Goal: Task Accomplishment & Management: Use online tool/utility

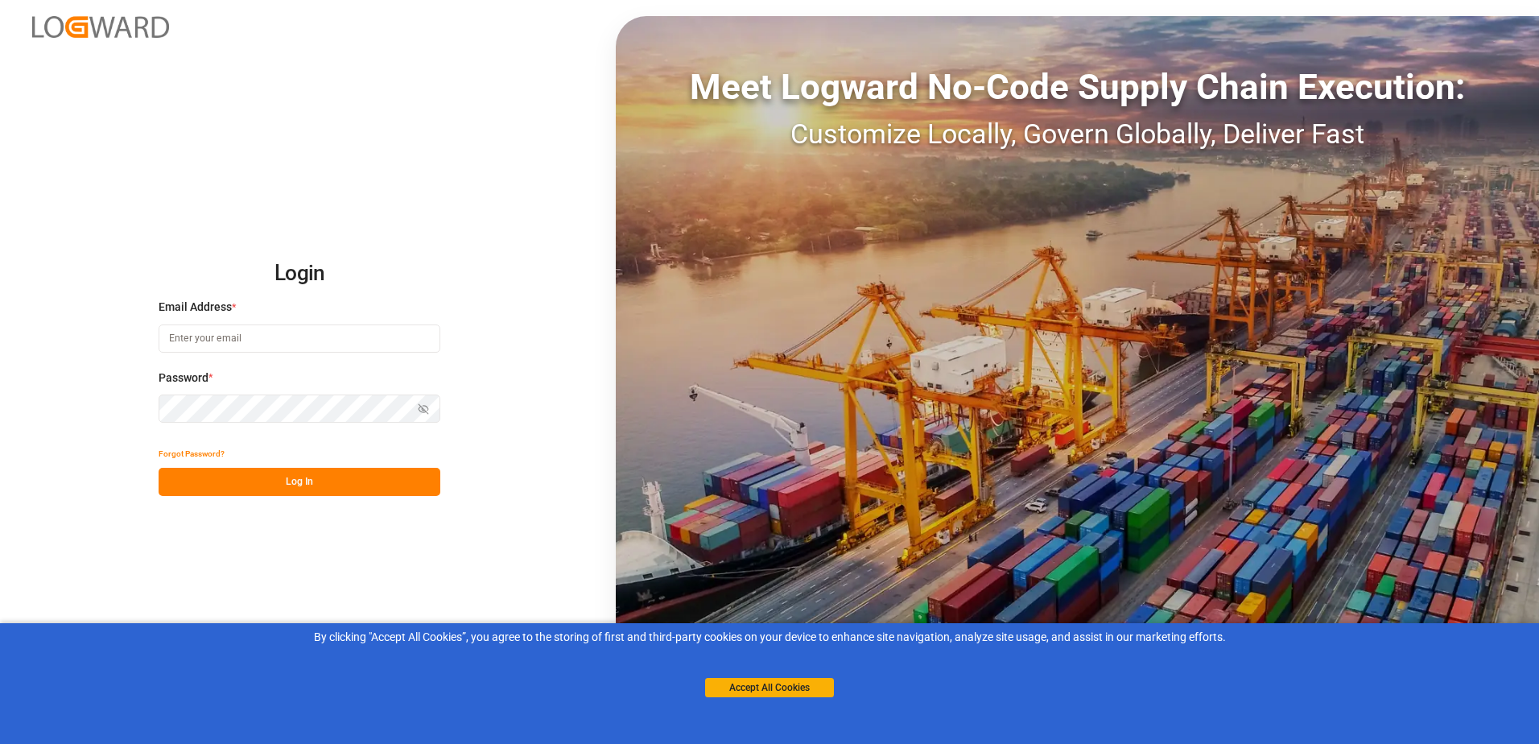
click at [389, 329] on input at bounding box center [300, 338] width 282 height 28
type input "oliver.niemeyer@logward.com"
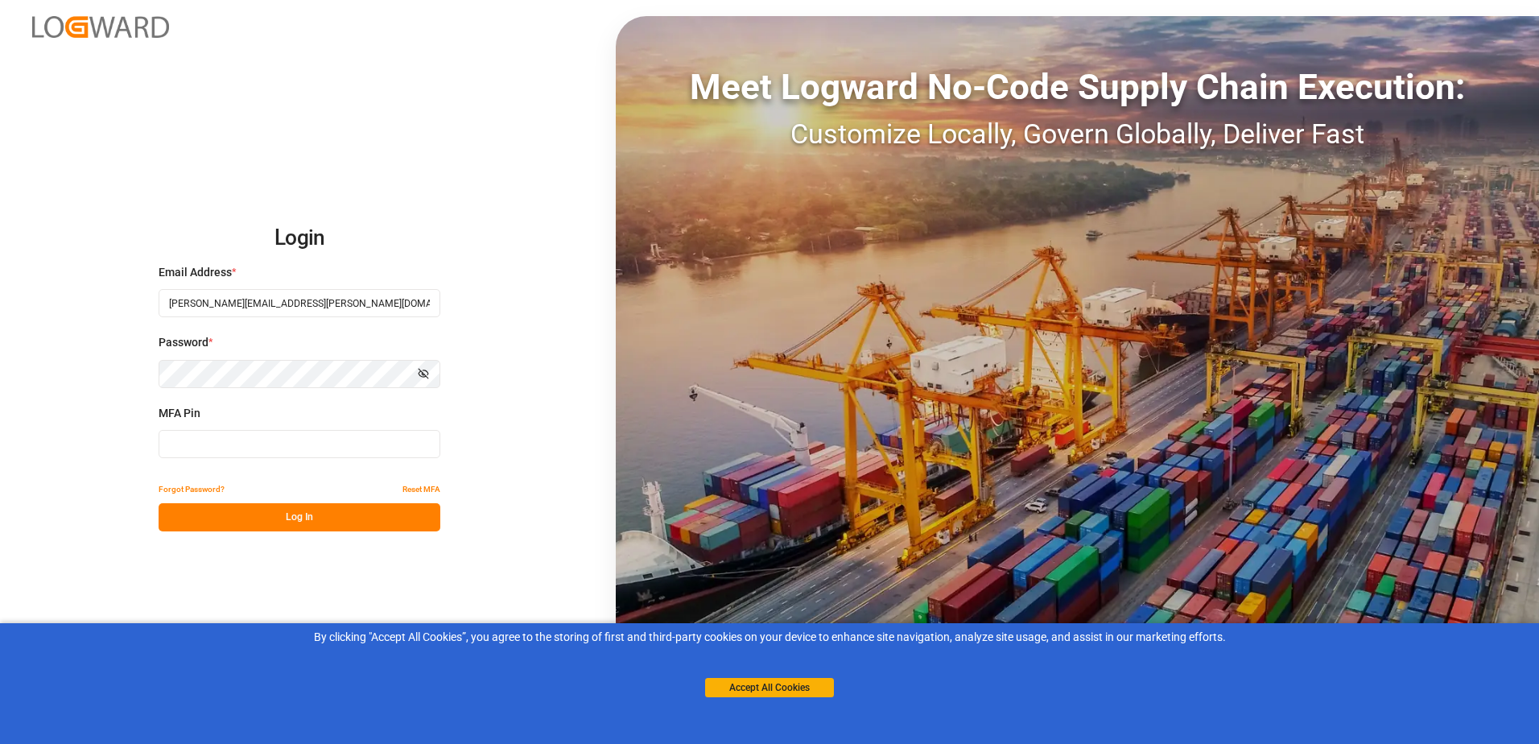
type input "741426"
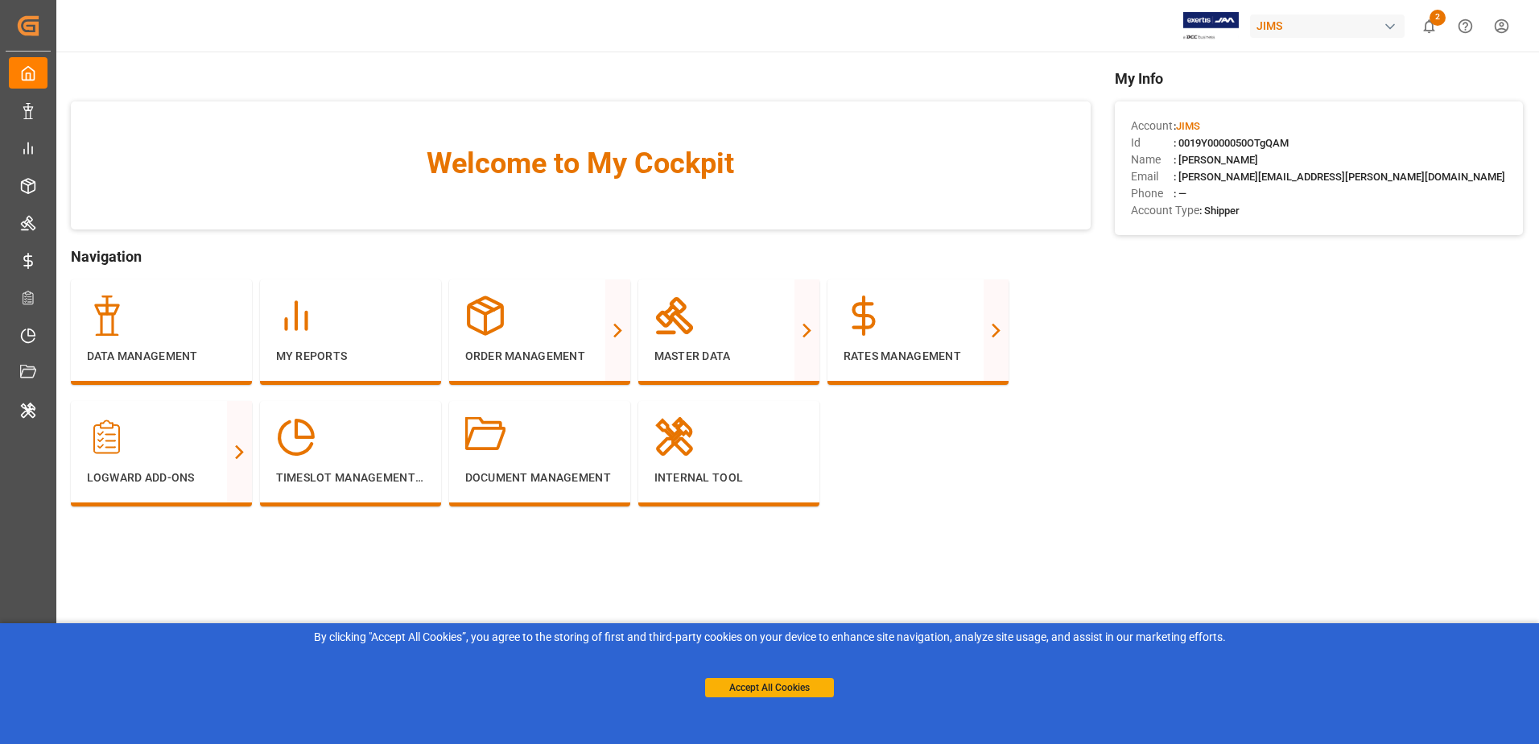
click at [1338, 23] on div "JIMS" at bounding box center [1327, 25] width 155 height 23
type input "evonik ind"
click at [1330, 101] on span "Evonik Industries AG" at bounding box center [1295, 101] width 105 height 17
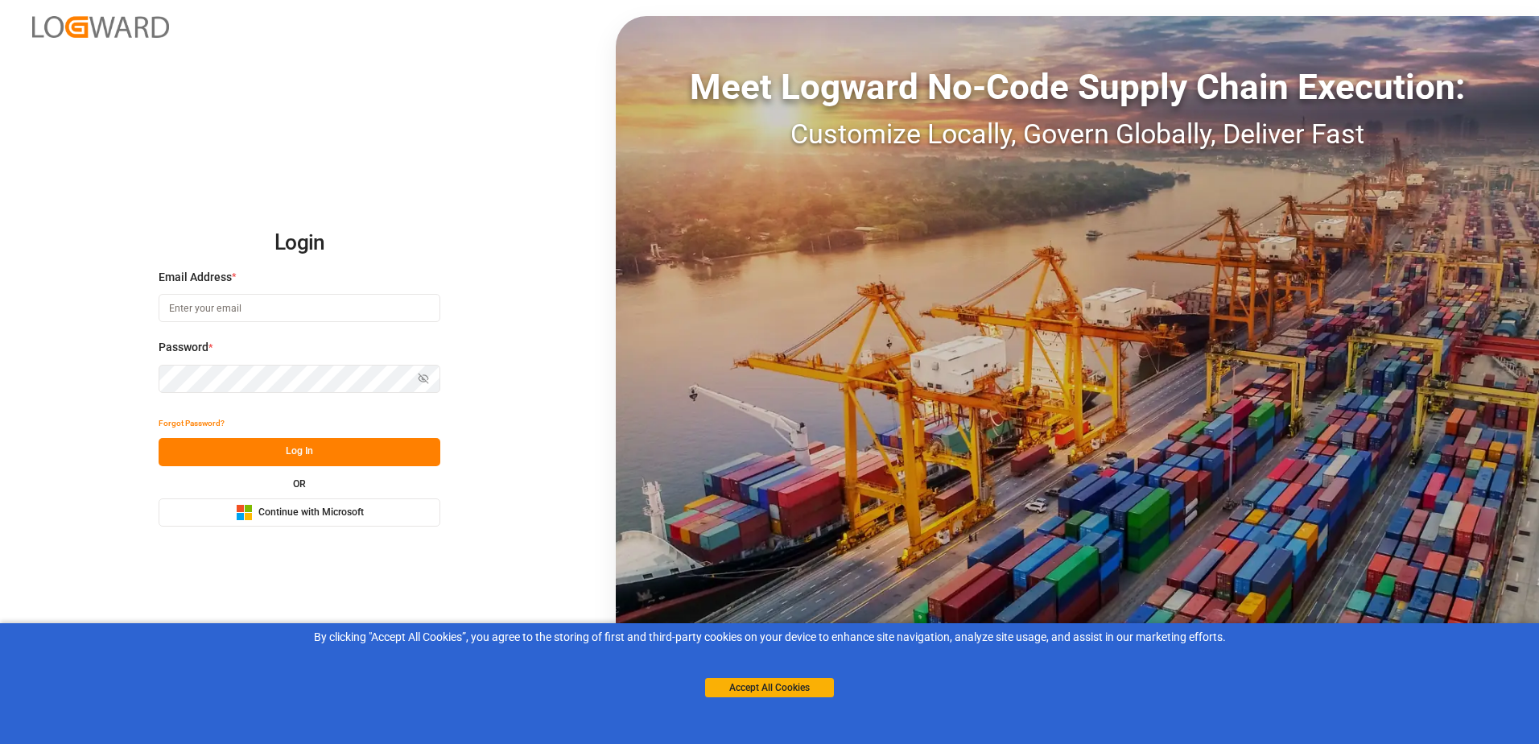
click at [320, 518] on span "Continue with Microsoft" at bounding box center [310, 512] width 105 height 14
click at [232, 505] on button "Microsoft Logo Continue with Microsoft" at bounding box center [300, 512] width 282 height 28
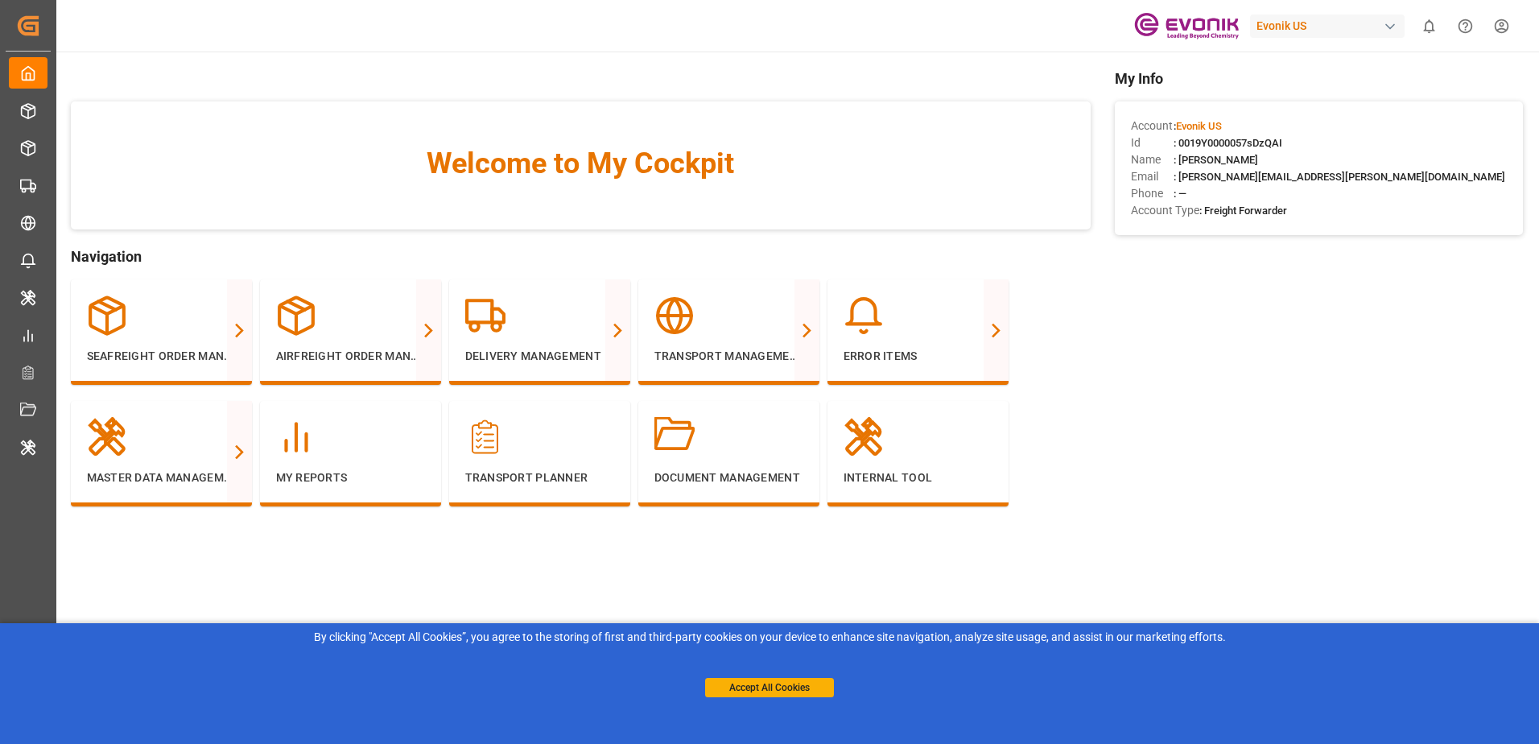
click at [532, 559] on main "Welcome to My Cockpit Navigation Seafreight Order Management All Orders All Lin…" at bounding box center [797, 409] width 1484 height 683
click at [1289, 23] on div "Evonik US" at bounding box center [1327, 25] width 155 height 23
type input "evonik ind"
click at [1316, 99] on span "Evonik Industries AG" at bounding box center [1295, 101] width 105 height 17
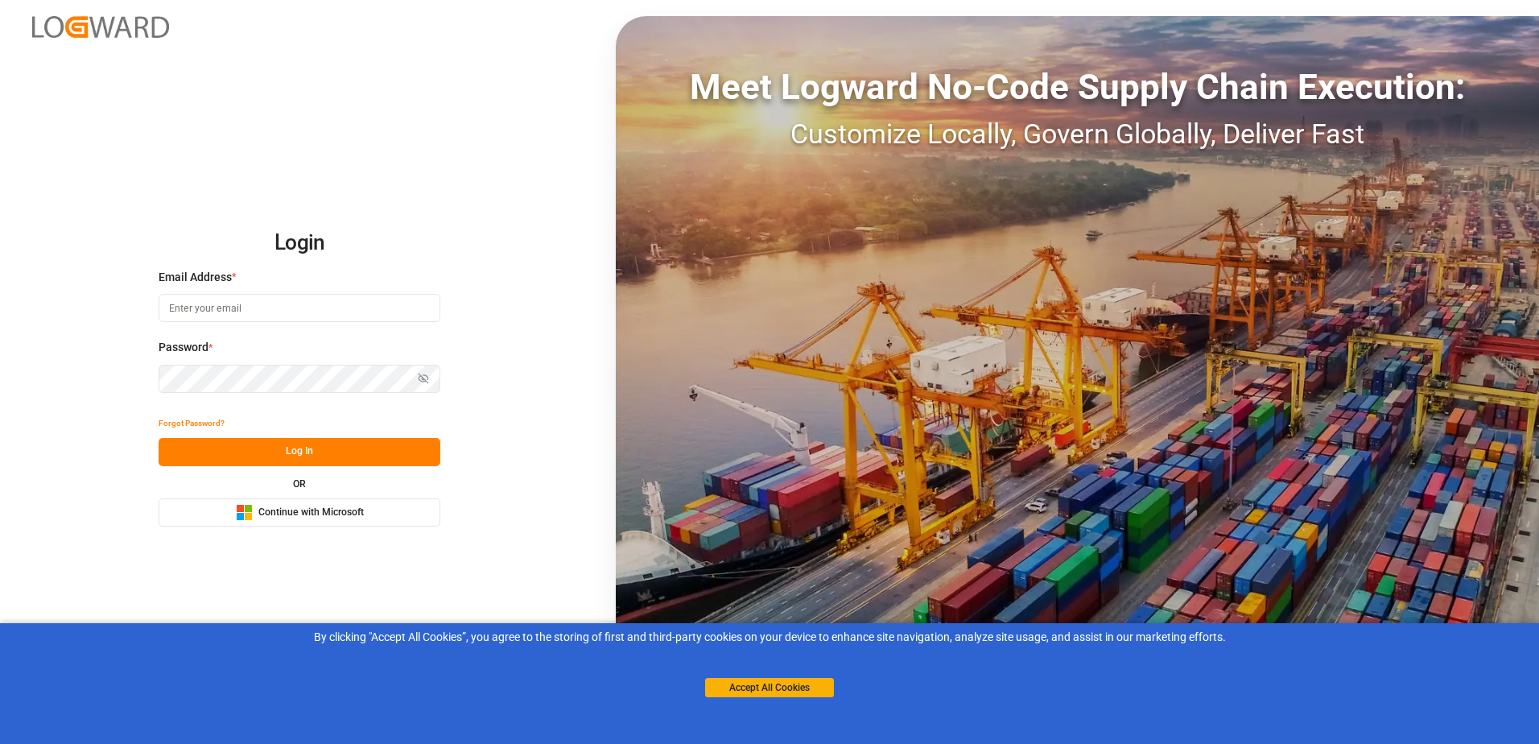
click at [221, 513] on button "Microsoft Logo Continue with Microsoft" at bounding box center [300, 512] width 282 height 28
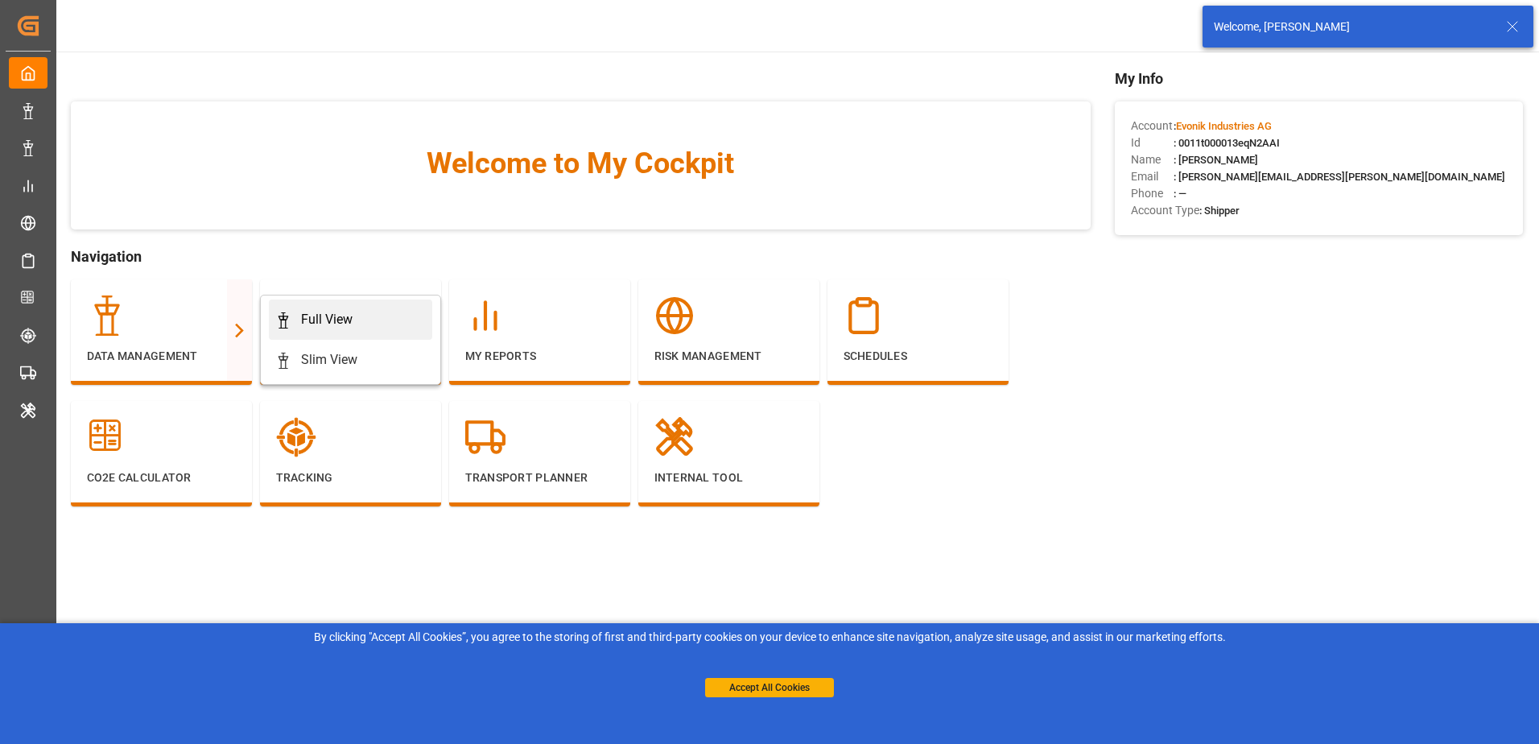
click at [295, 324] on div "Full View" at bounding box center [350, 319] width 150 height 19
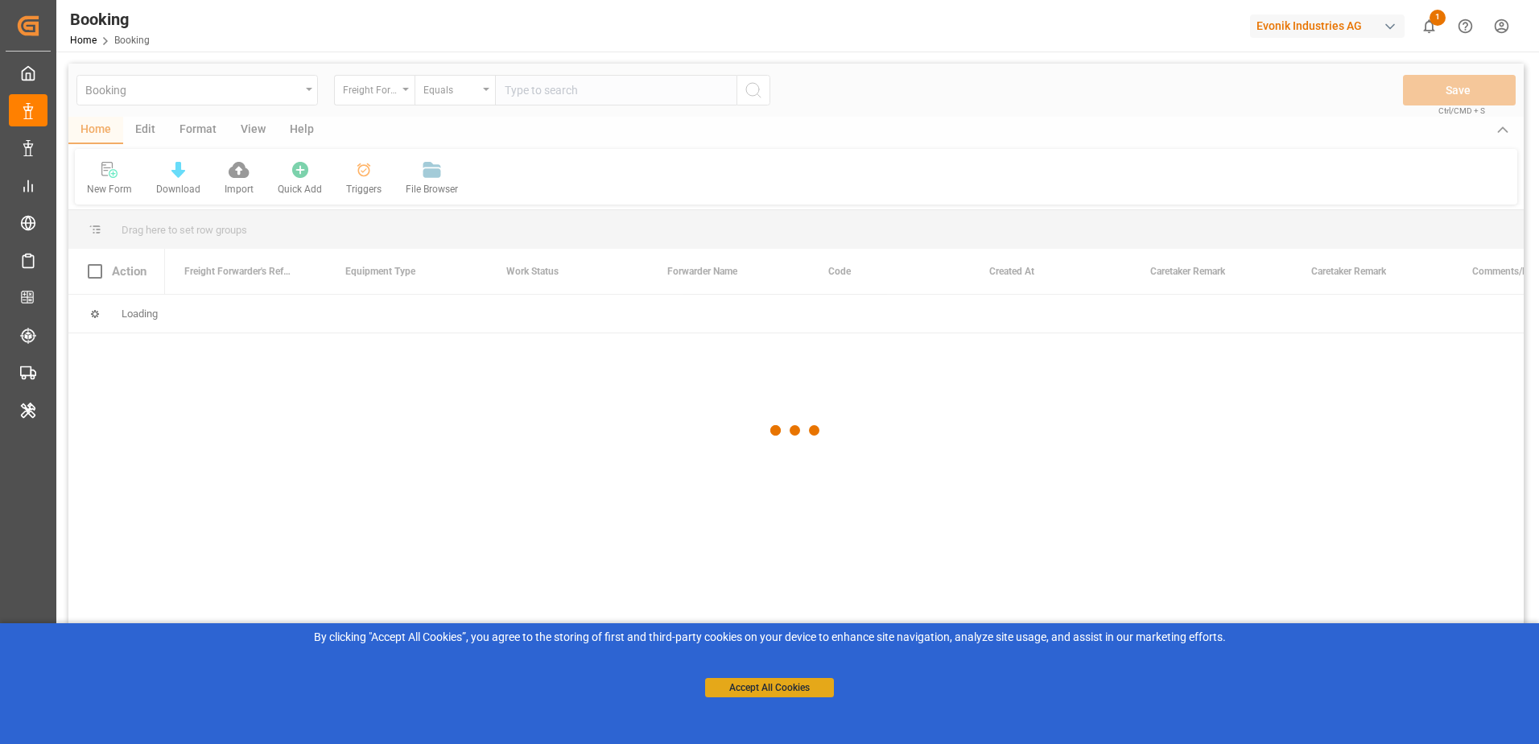
click at [713, 685] on button "Accept All Cookies" at bounding box center [769, 687] width 129 height 19
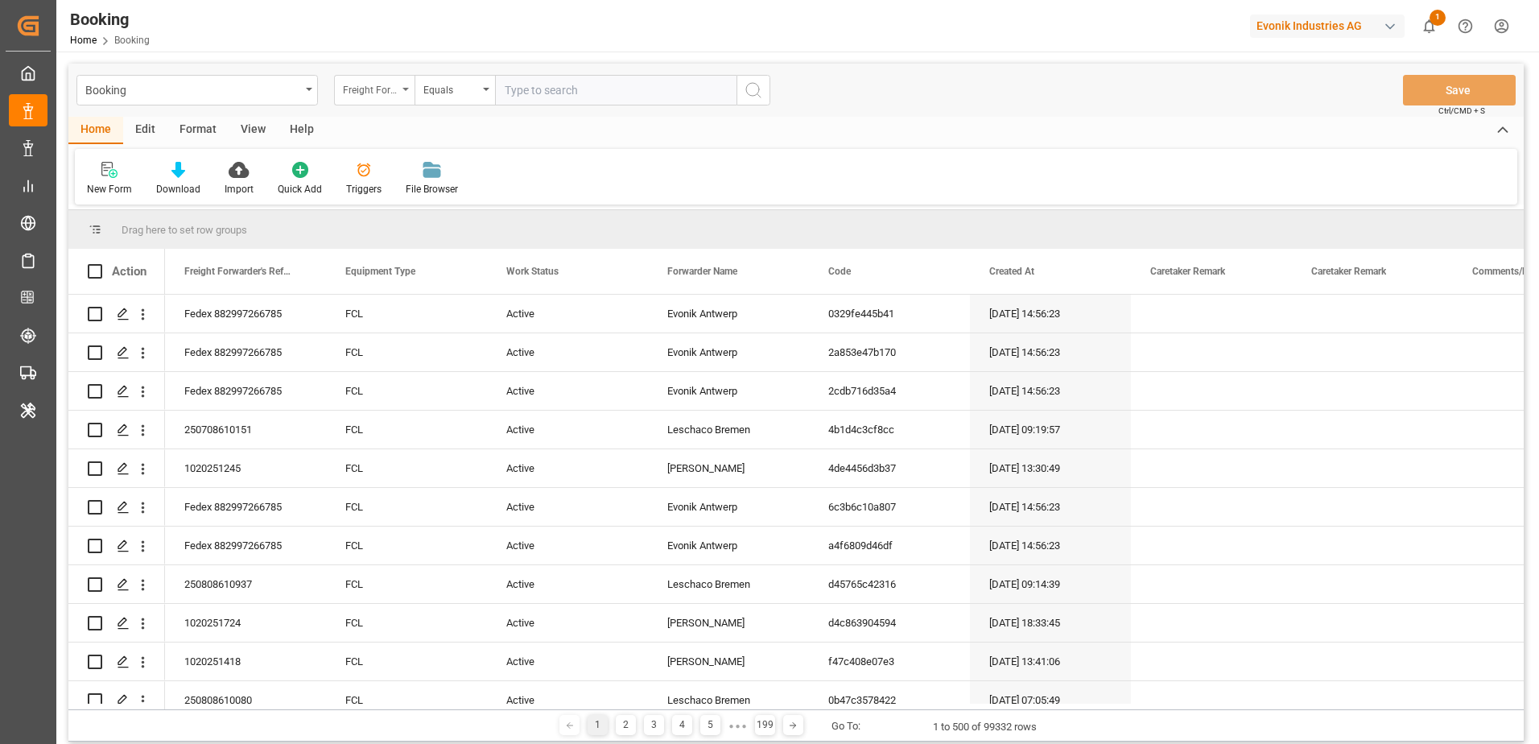
click at [380, 93] on div "Freight Forwarder's Reference No." at bounding box center [370, 88] width 55 height 19
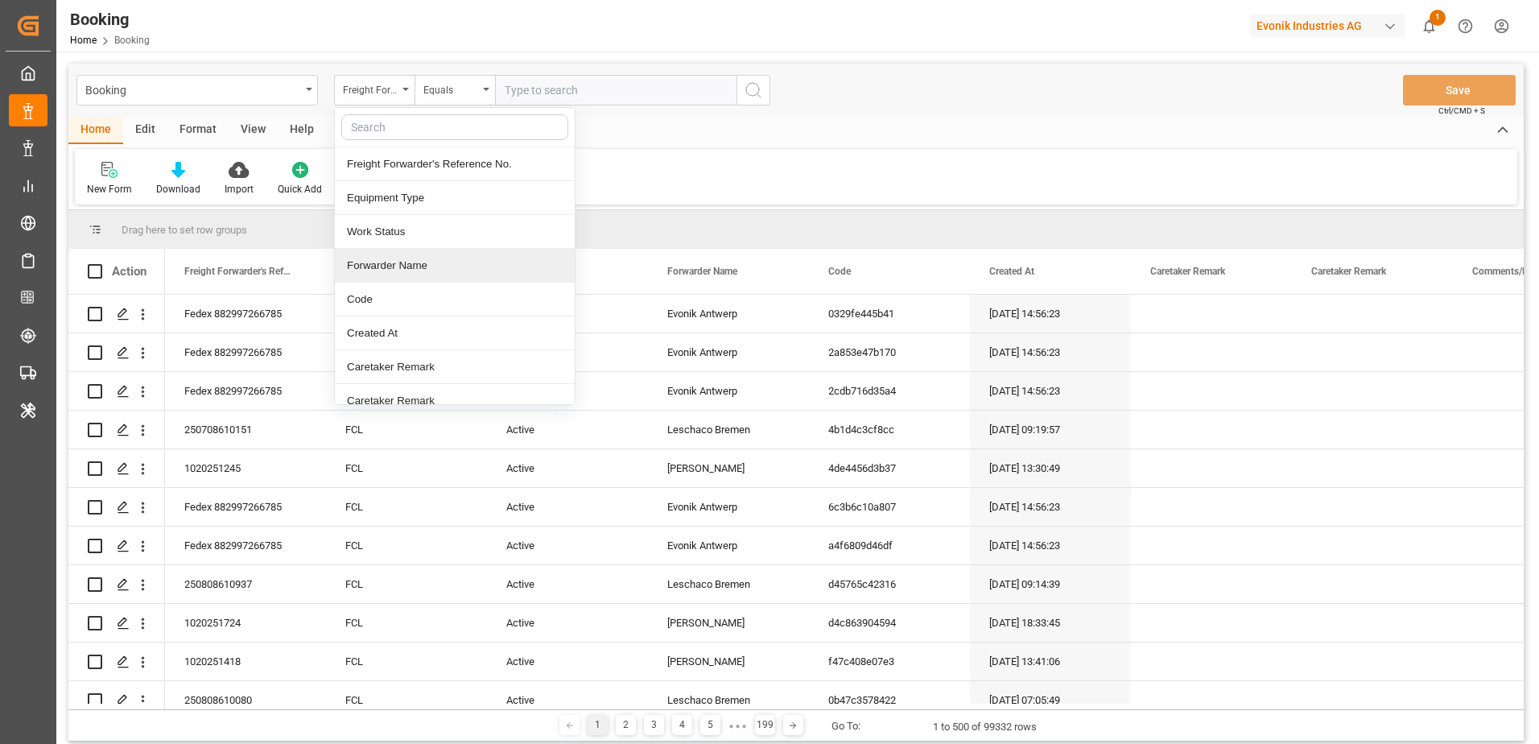
click at [500, 258] on div "Forwarder Name" at bounding box center [455, 266] width 240 height 34
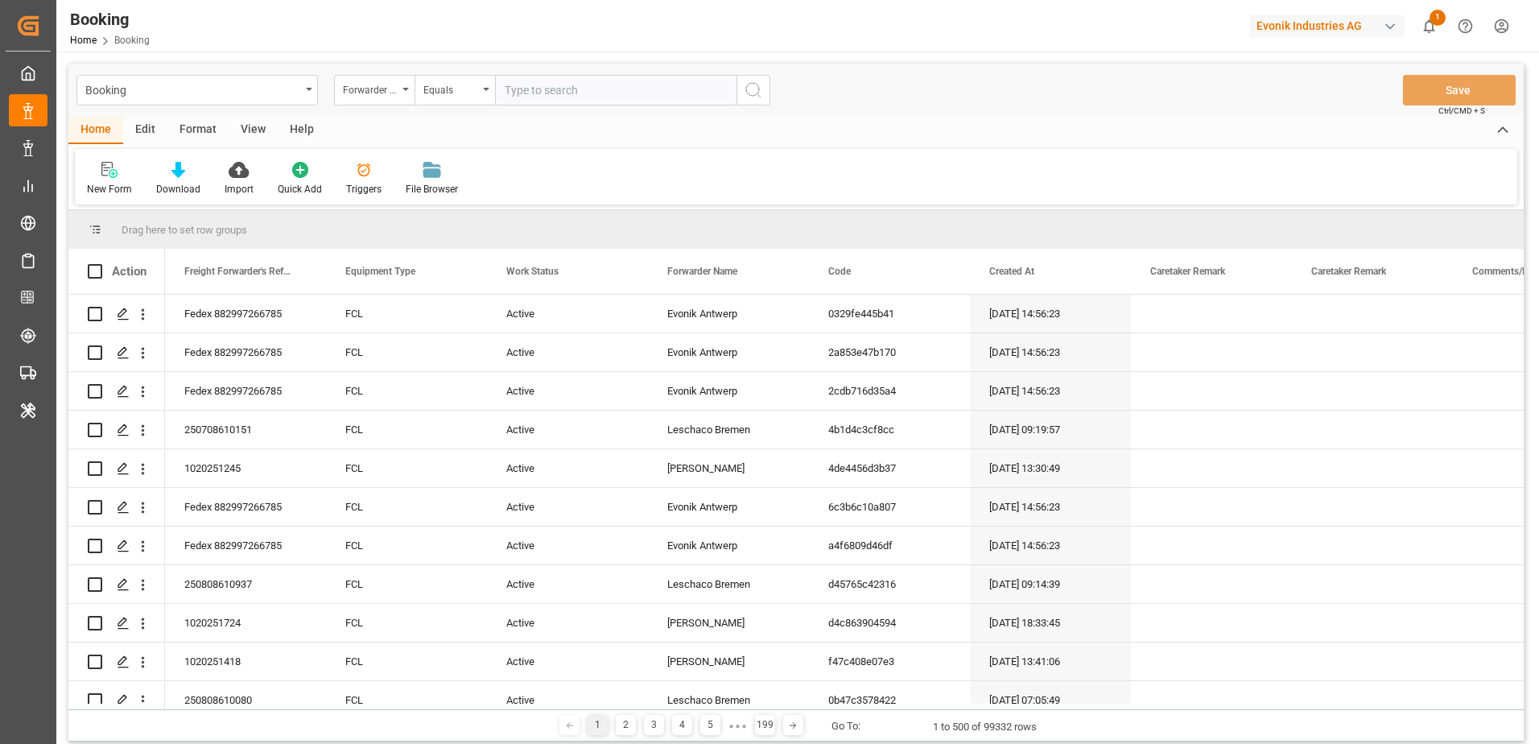
click at [542, 100] on input "text" at bounding box center [615, 90] width 241 height 31
type input "karl gross"
click at [761, 94] on icon "search button" at bounding box center [753, 89] width 19 height 19
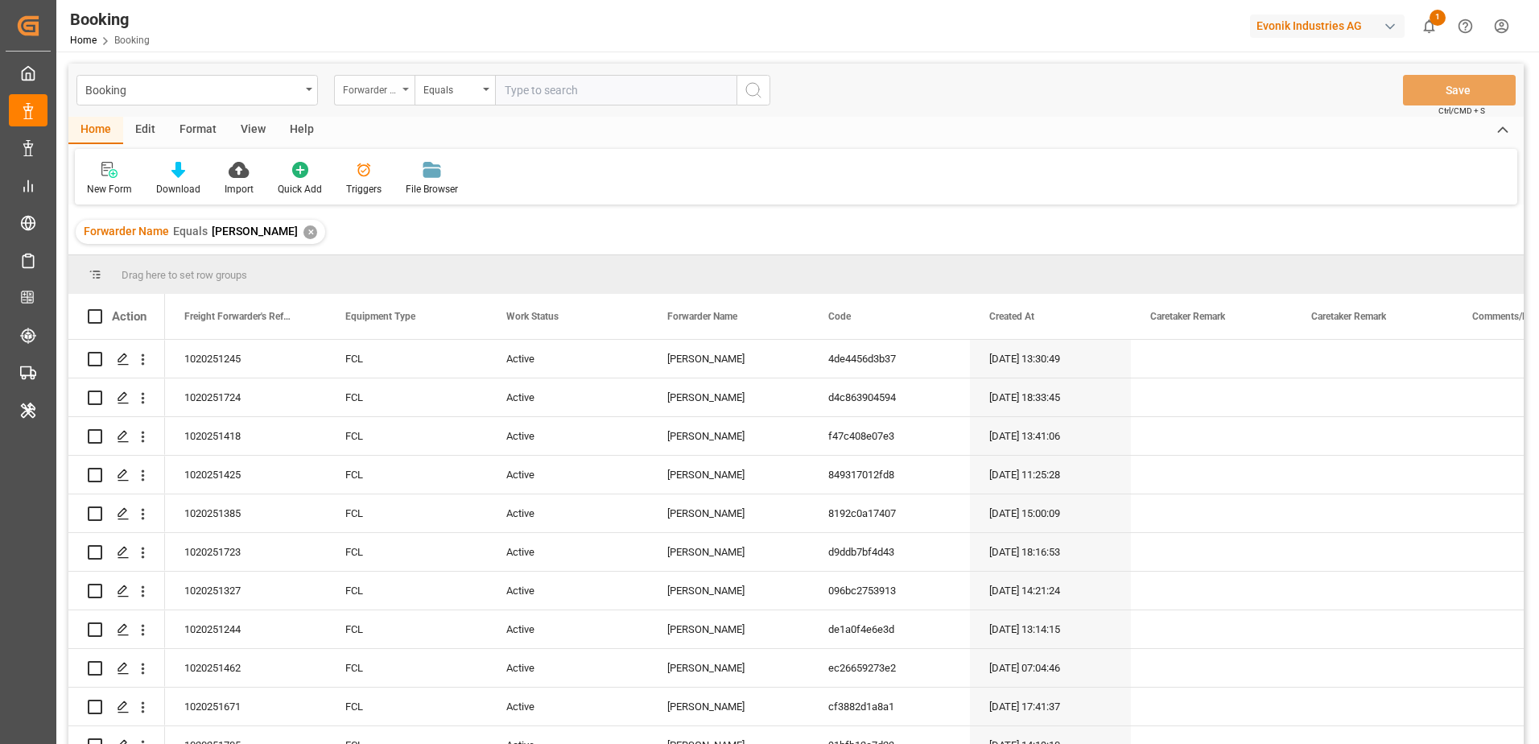
click at [400, 89] on div "Forwarder Name" at bounding box center [374, 90] width 80 height 31
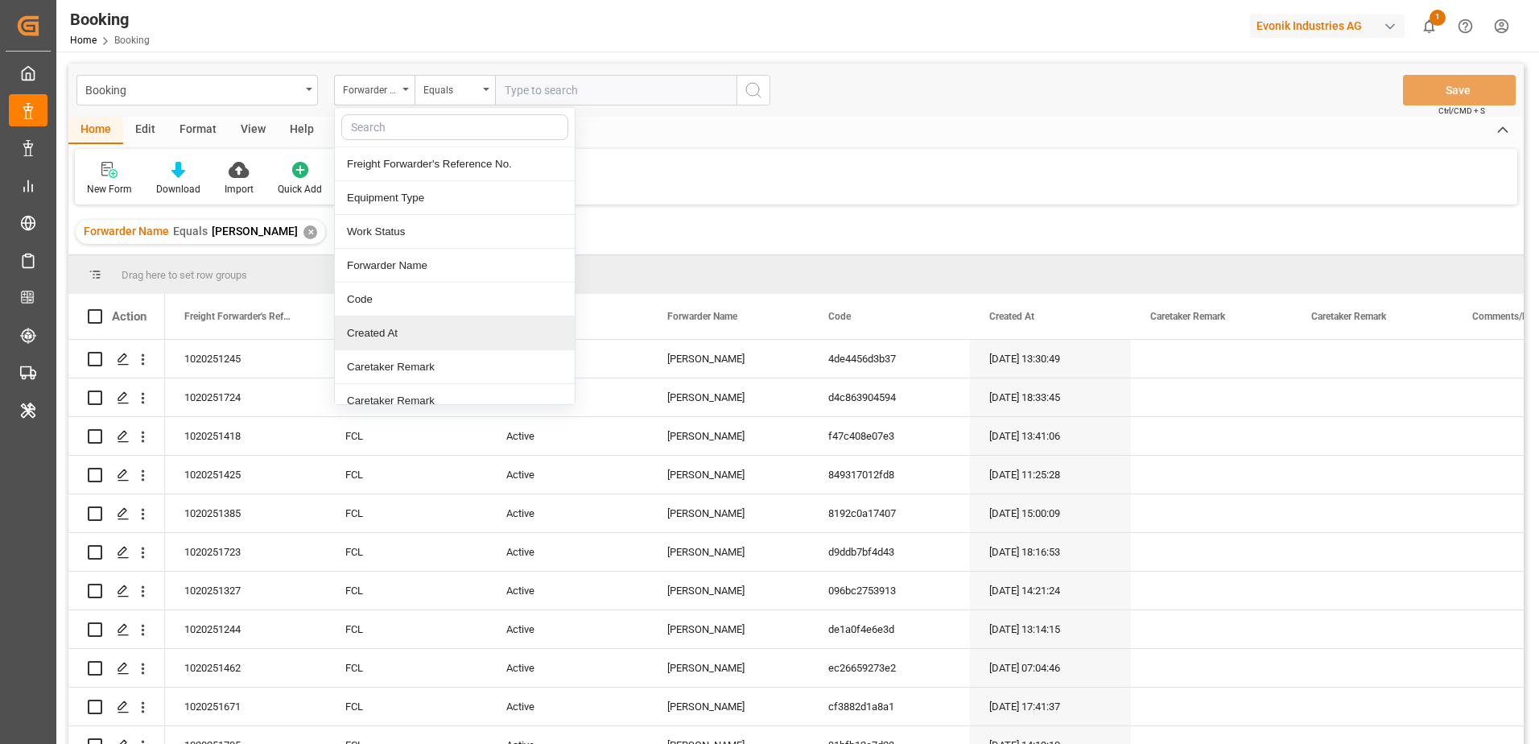
click at [405, 328] on div "Created At" at bounding box center [455, 333] width 240 height 34
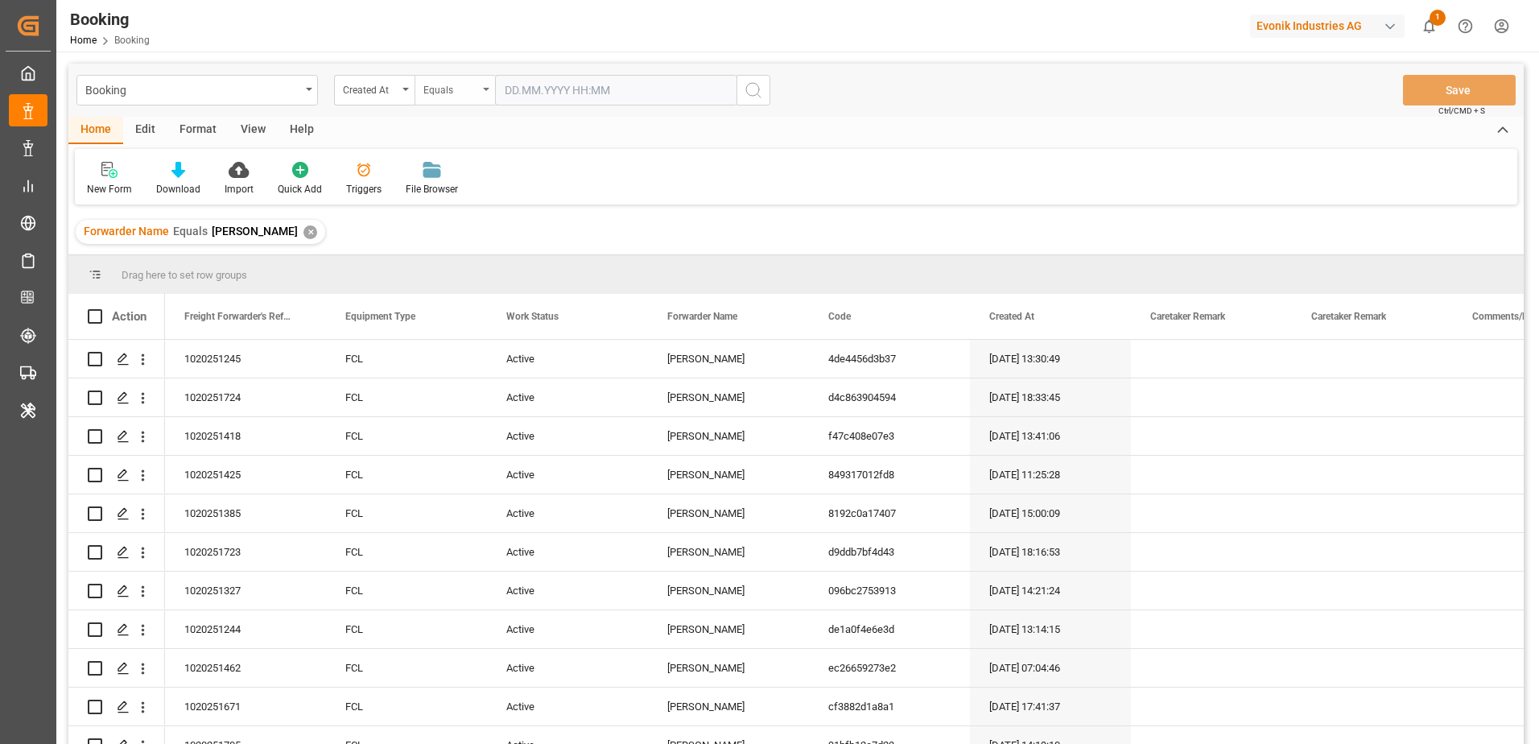
click at [481, 92] on div "Equals" at bounding box center [454, 90] width 80 height 31
click at [472, 272] on div "Greater than" at bounding box center [535, 266] width 240 height 34
click at [571, 101] on input "text" at bounding box center [615, 90] width 241 height 31
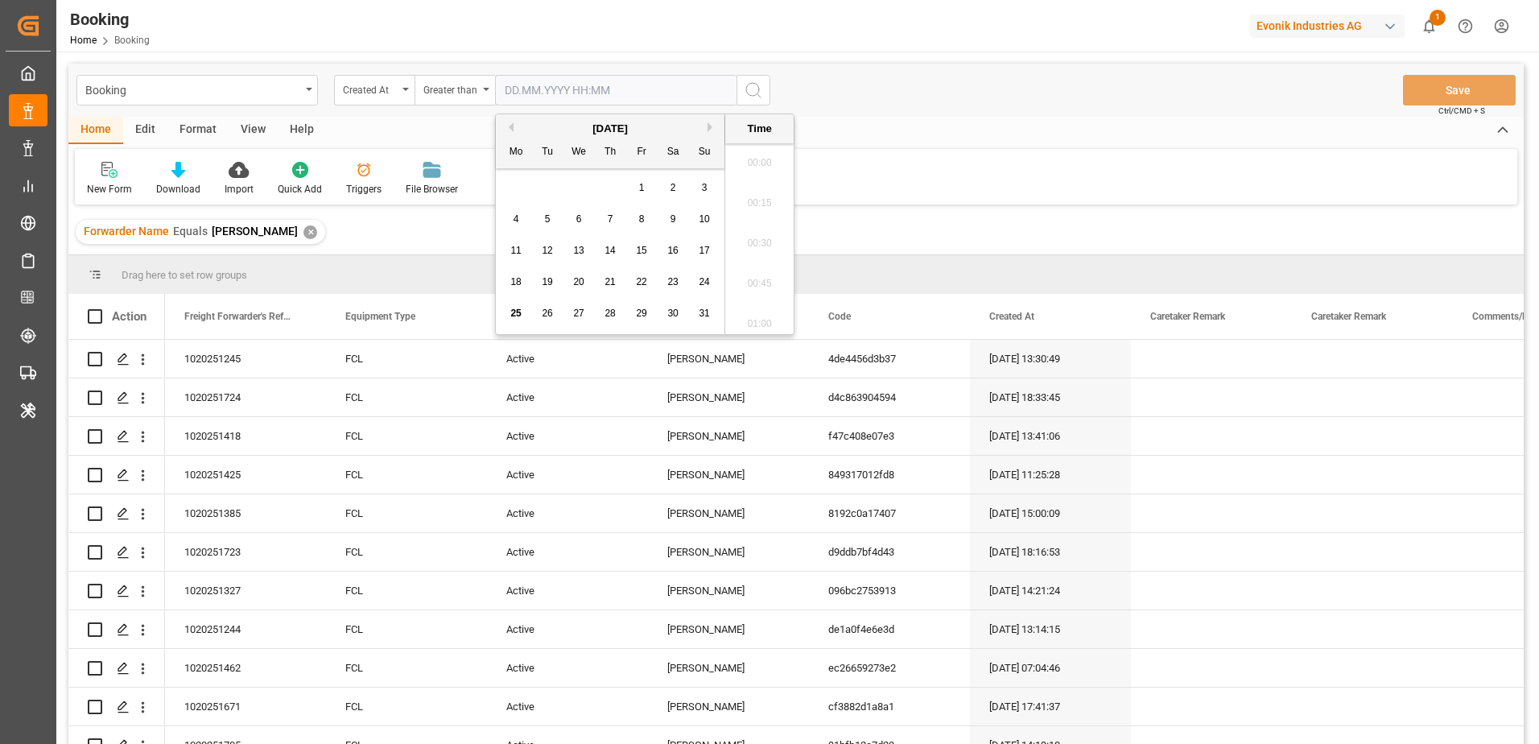
scroll to position [3506, 0]
click at [512, 130] on button "Previous Month" at bounding box center [509, 127] width 10 height 10
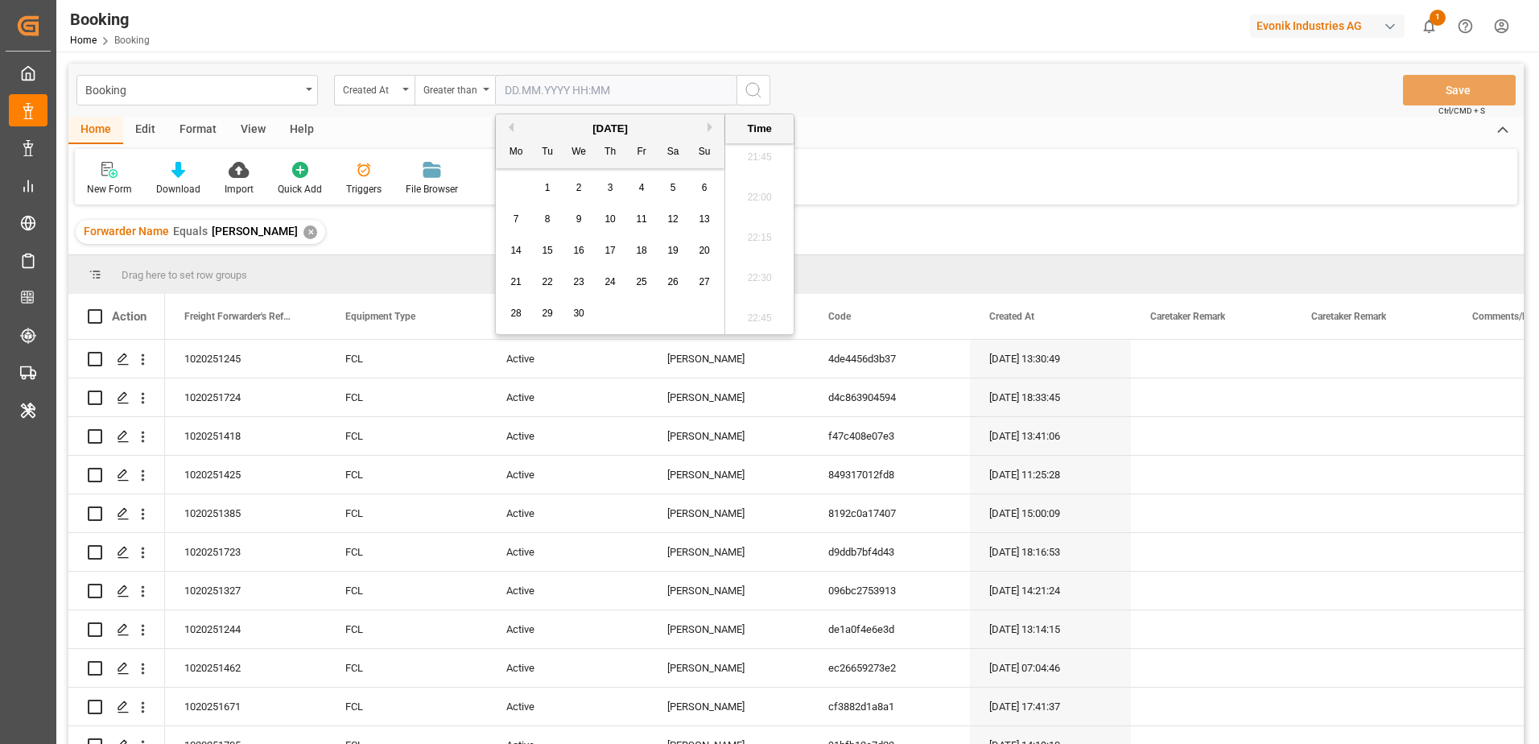
click at [512, 130] on button "Previous Month" at bounding box center [509, 127] width 10 height 10
click at [674, 188] on span "1" at bounding box center [673, 187] width 6 height 11
type input "01.02.2025 00:00"
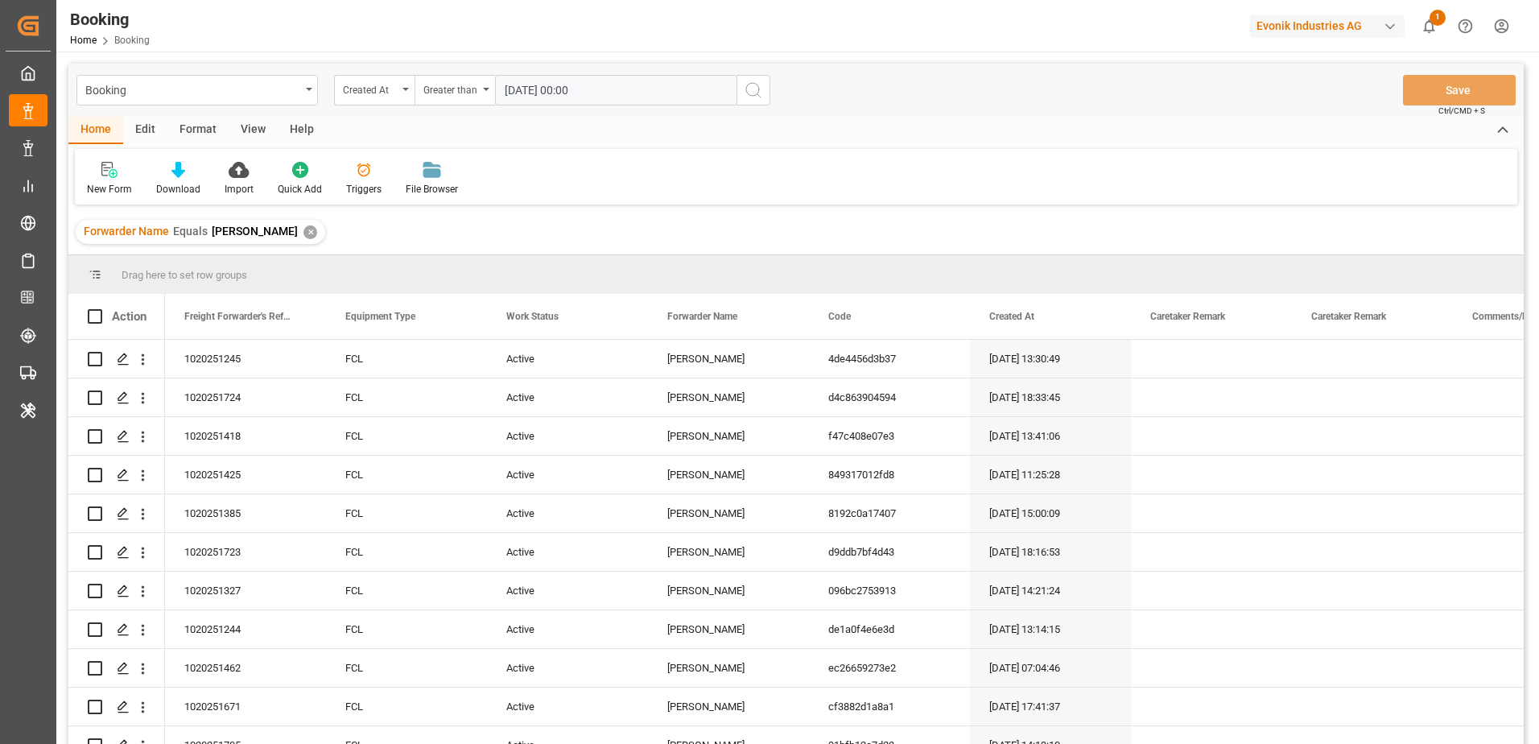
click at [752, 97] on icon "search button" at bounding box center [753, 89] width 19 height 19
click at [175, 164] on icon at bounding box center [178, 170] width 14 height 16
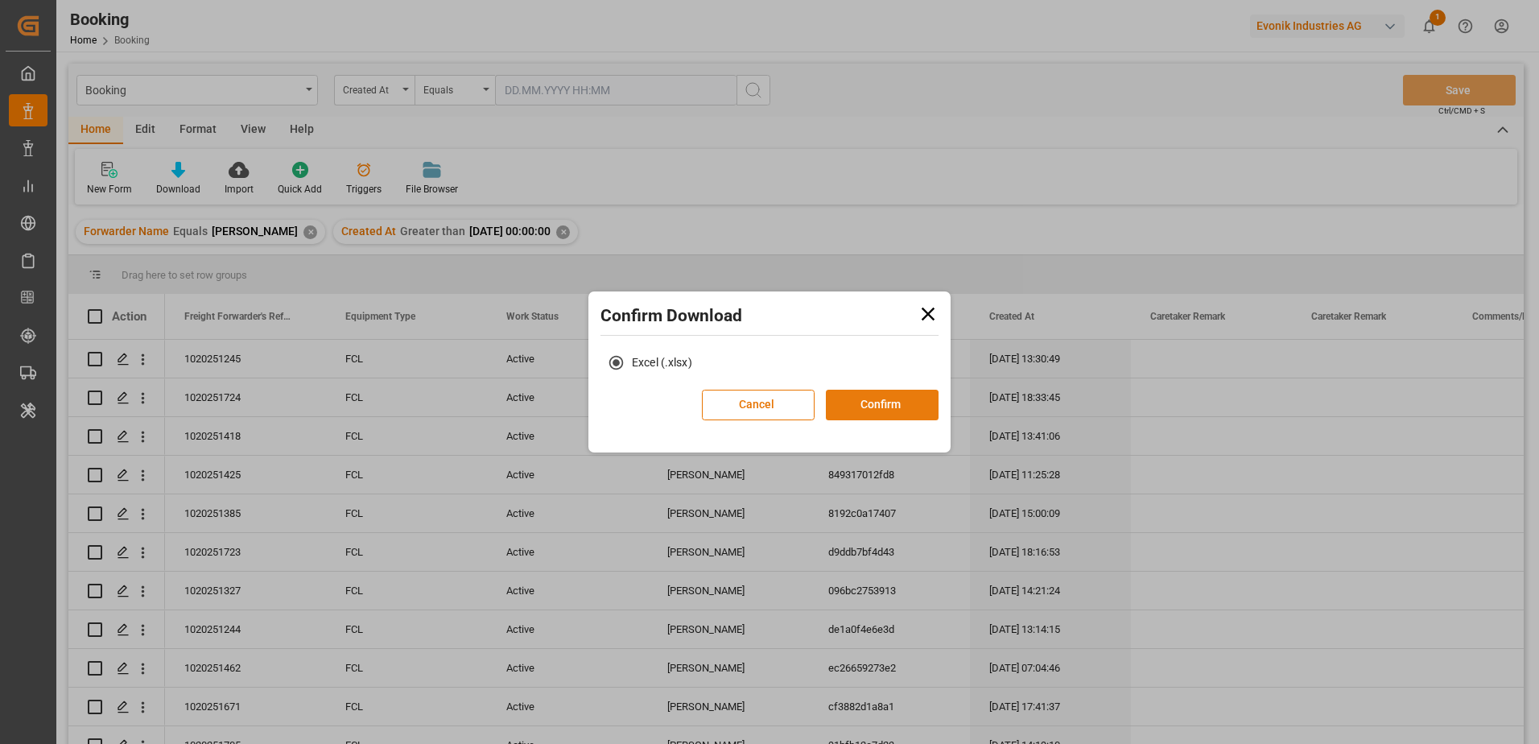
click at [864, 397] on button "Confirm" at bounding box center [882, 405] width 113 height 31
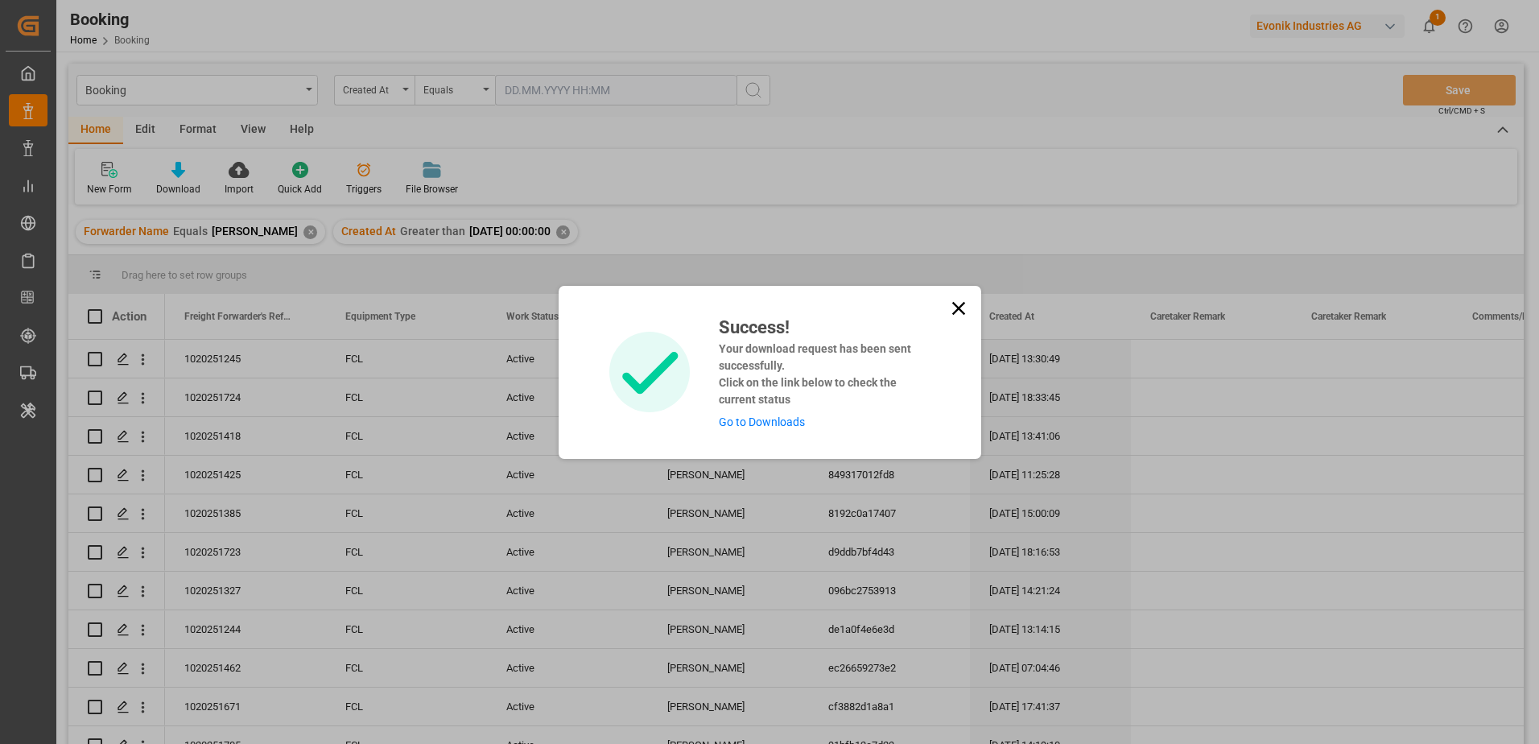
click at [959, 300] on icon at bounding box center [958, 308] width 23 height 23
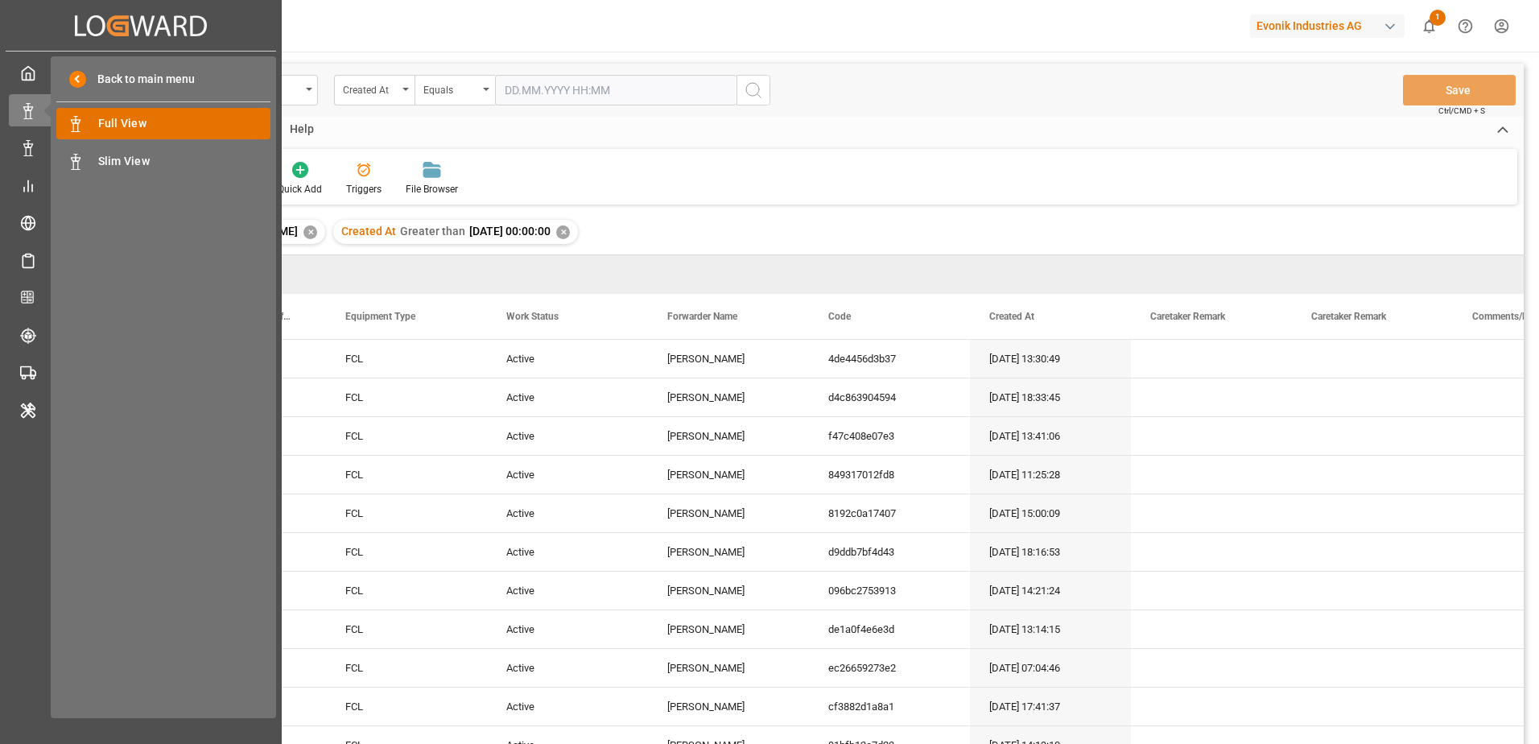
click at [131, 137] on div "Full View Full View" at bounding box center [163, 123] width 214 height 31
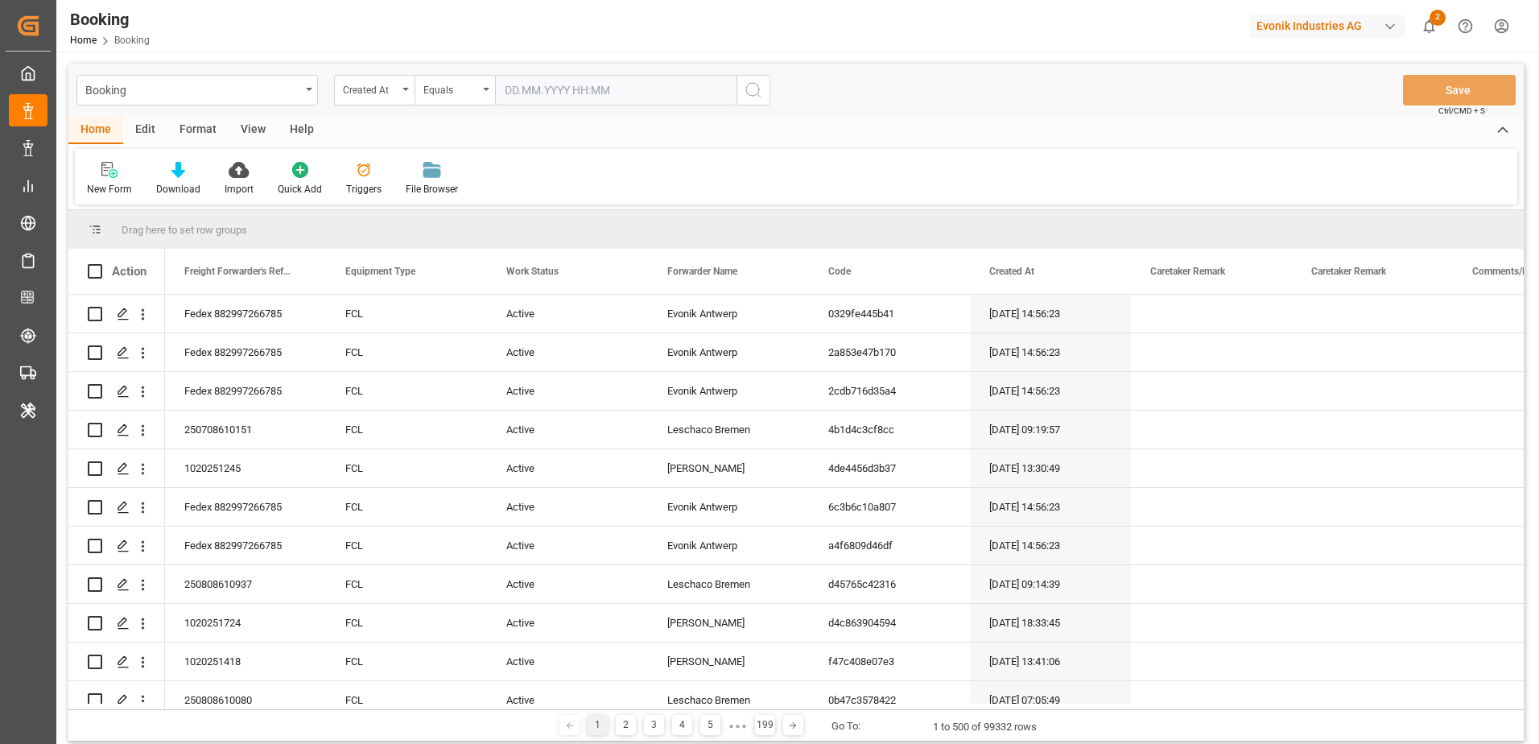
click at [724, 150] on div "New Form Download Import Quick Add Triggers File Browser" at bounding box center [796, 177] width 1442 height 56
click at [241, 165] on icon at bounding box center [239, 170] width 20 height 16
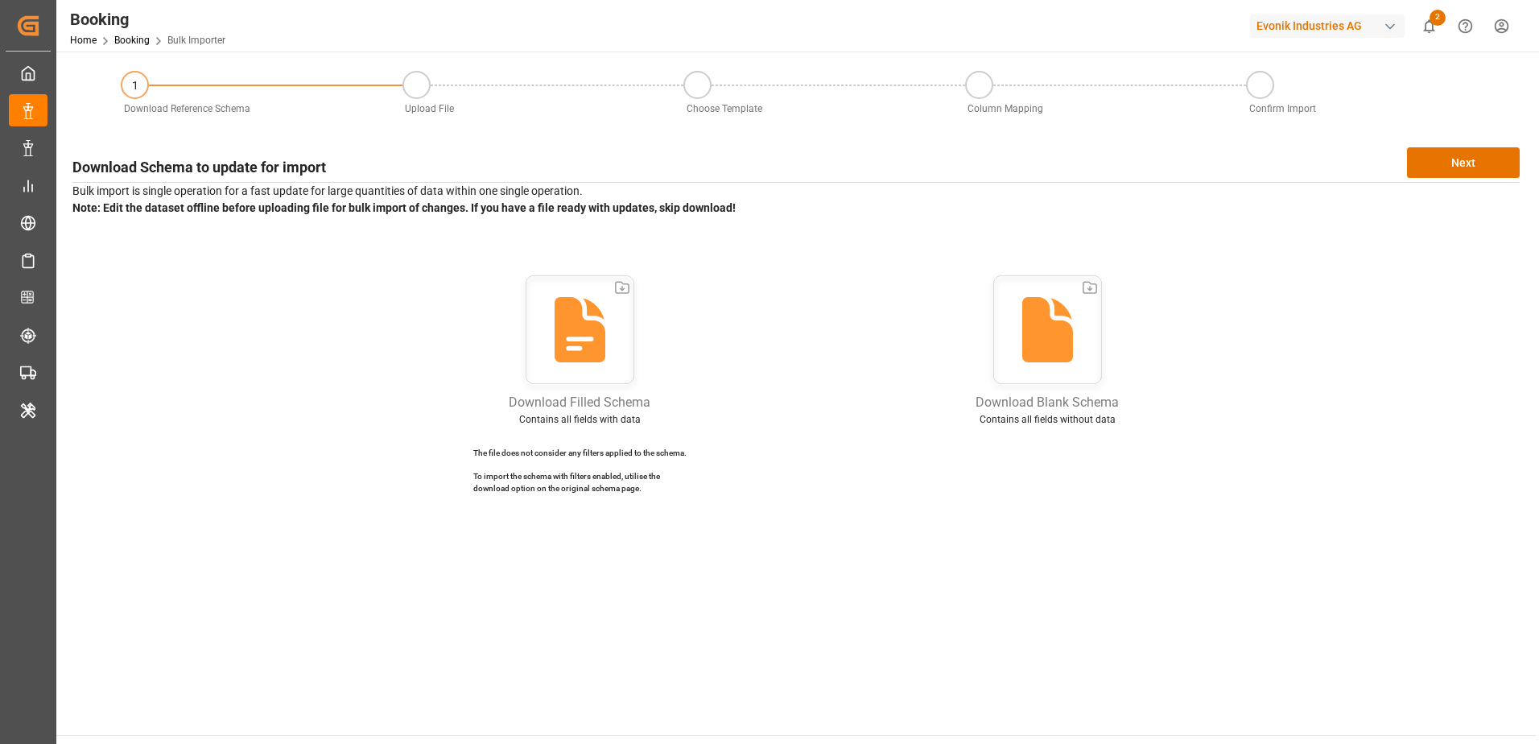
click at [616, 344] on icon at bounding box center [580, 333] width 120 height 120
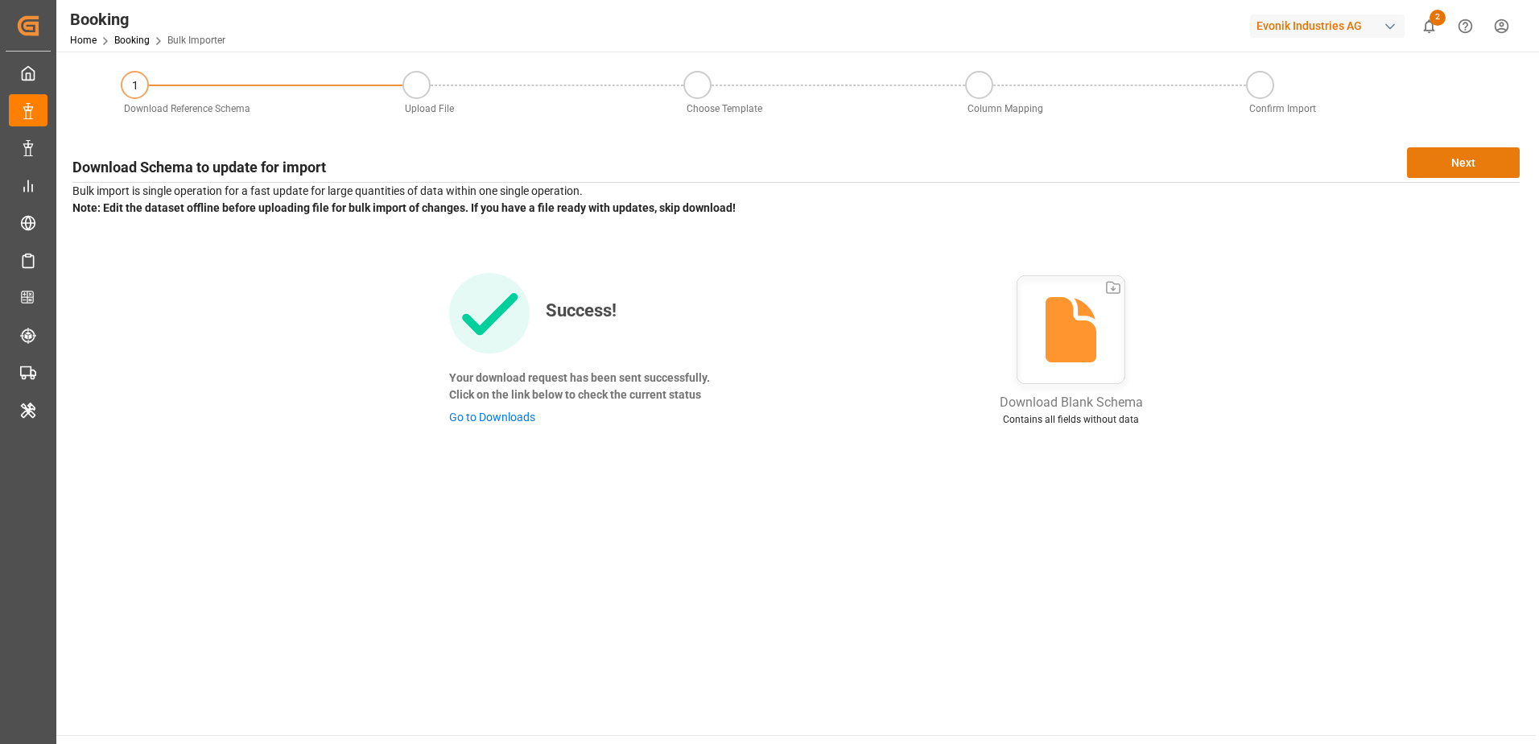
click at [1494, 167] on button "Next" at bounding box center [1463, 162] width 113 height 31
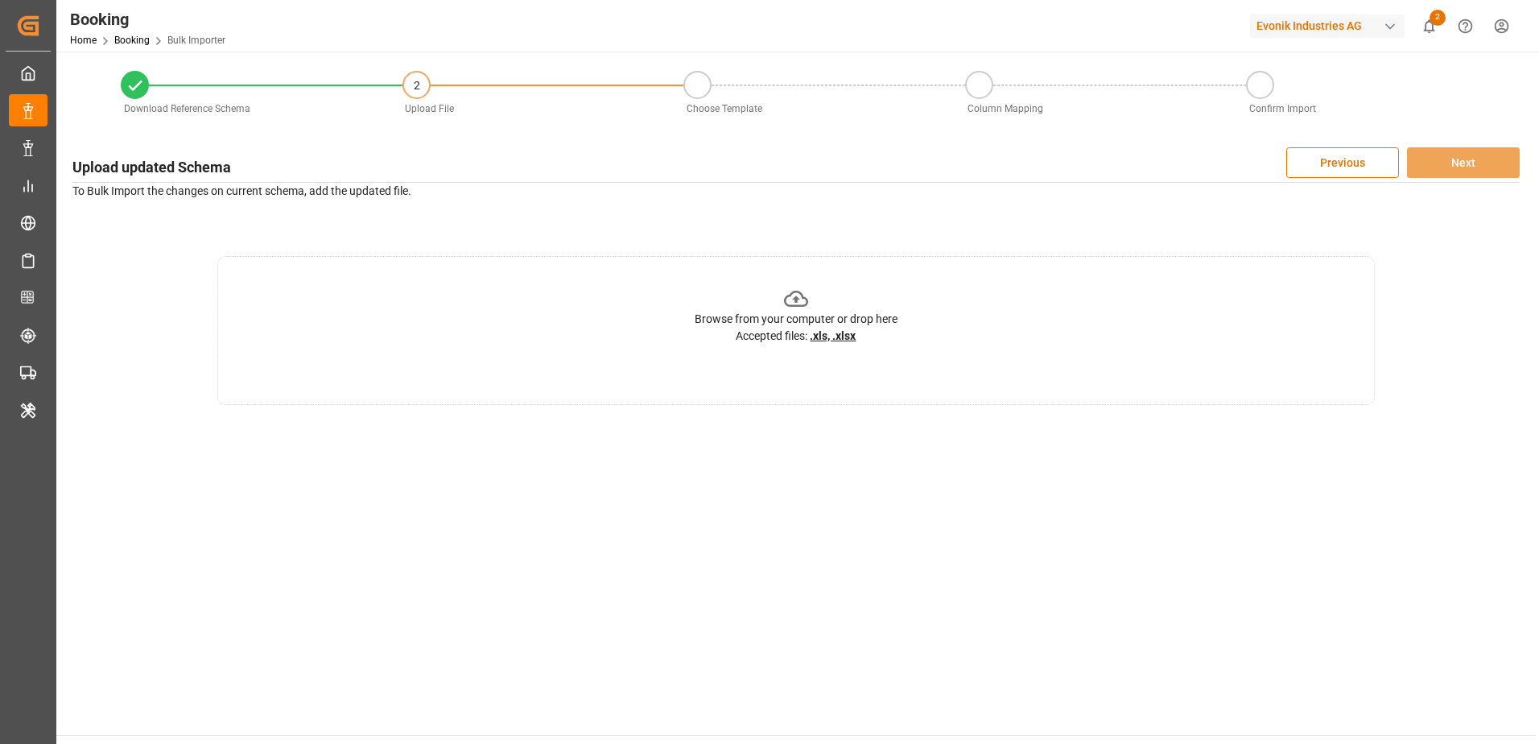
click at [746, 363] on div "Browse from your computer or drop here Accepted files: .xls, .xlsx" at bounding box center [795, 330] width 1157 height 149
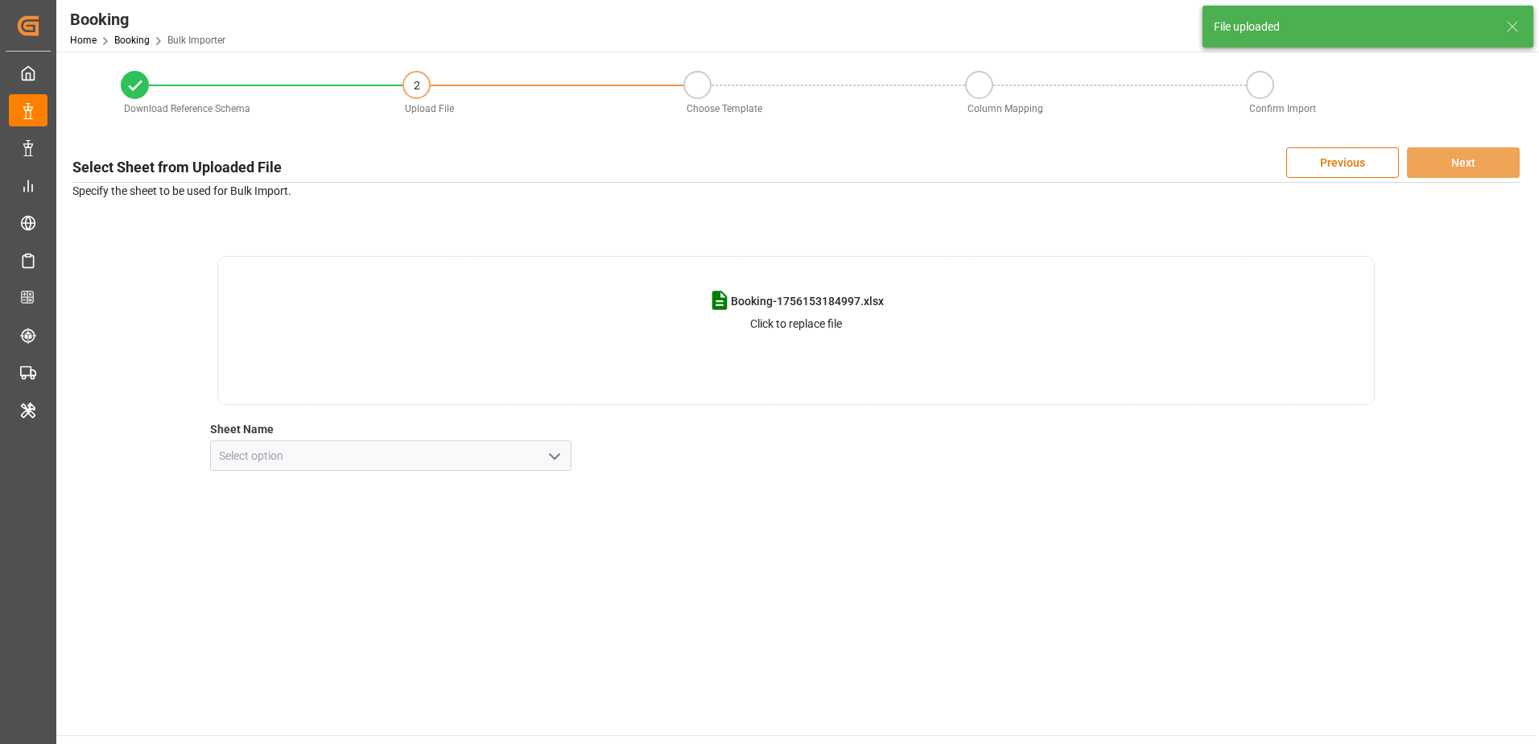
click at [552, 457] on icon "open menu" at bounding box center [554, 456] width 19 height 19
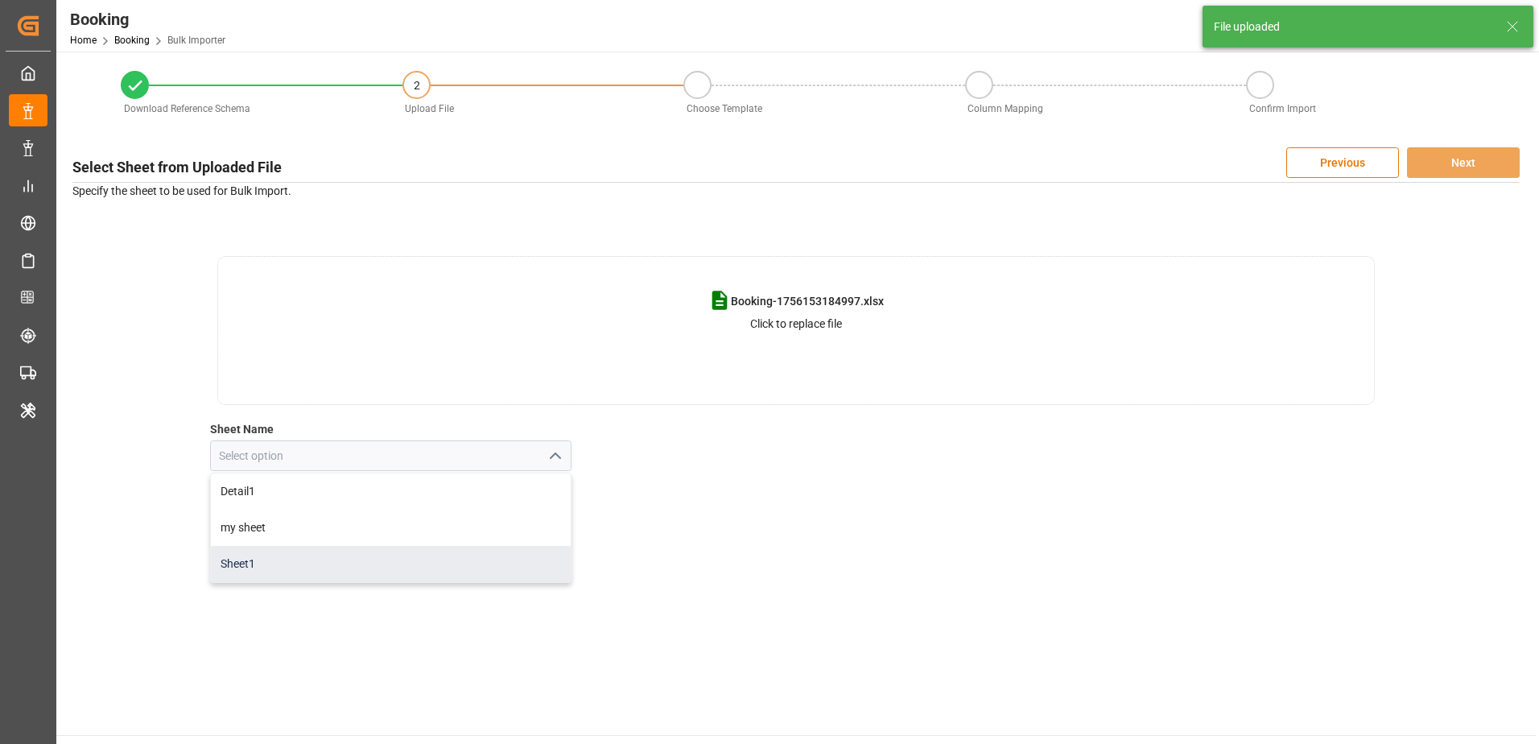
click at [443, 559] on div "Sheet1" at bounding box center [391, 564] width 361 height 36
type input "Sheet1"
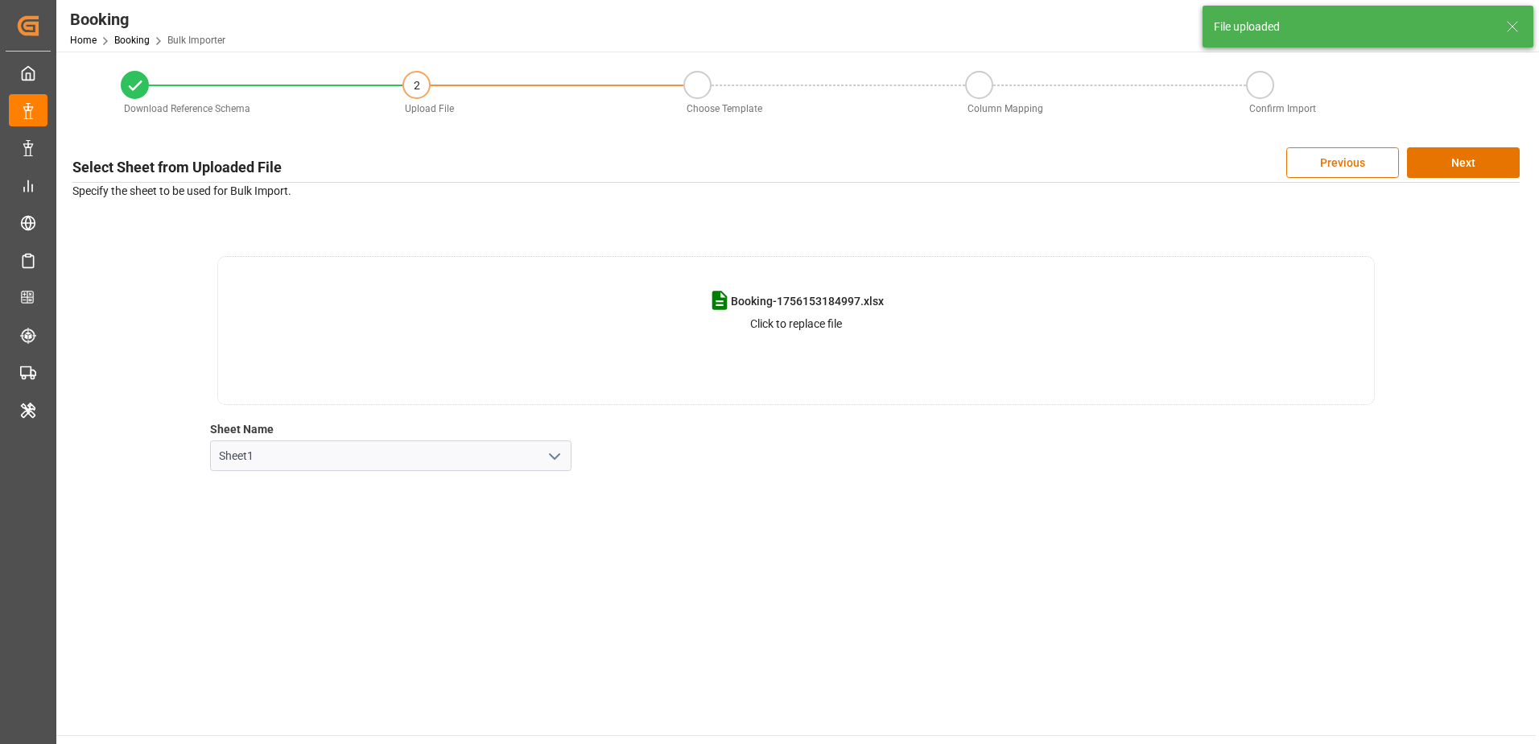
click at [719, 495] on main "Download Reference Schema 2 Upload File Choose Template Column Mapping Confirm …" at bounding box center [795, 393] width 1479 height 683
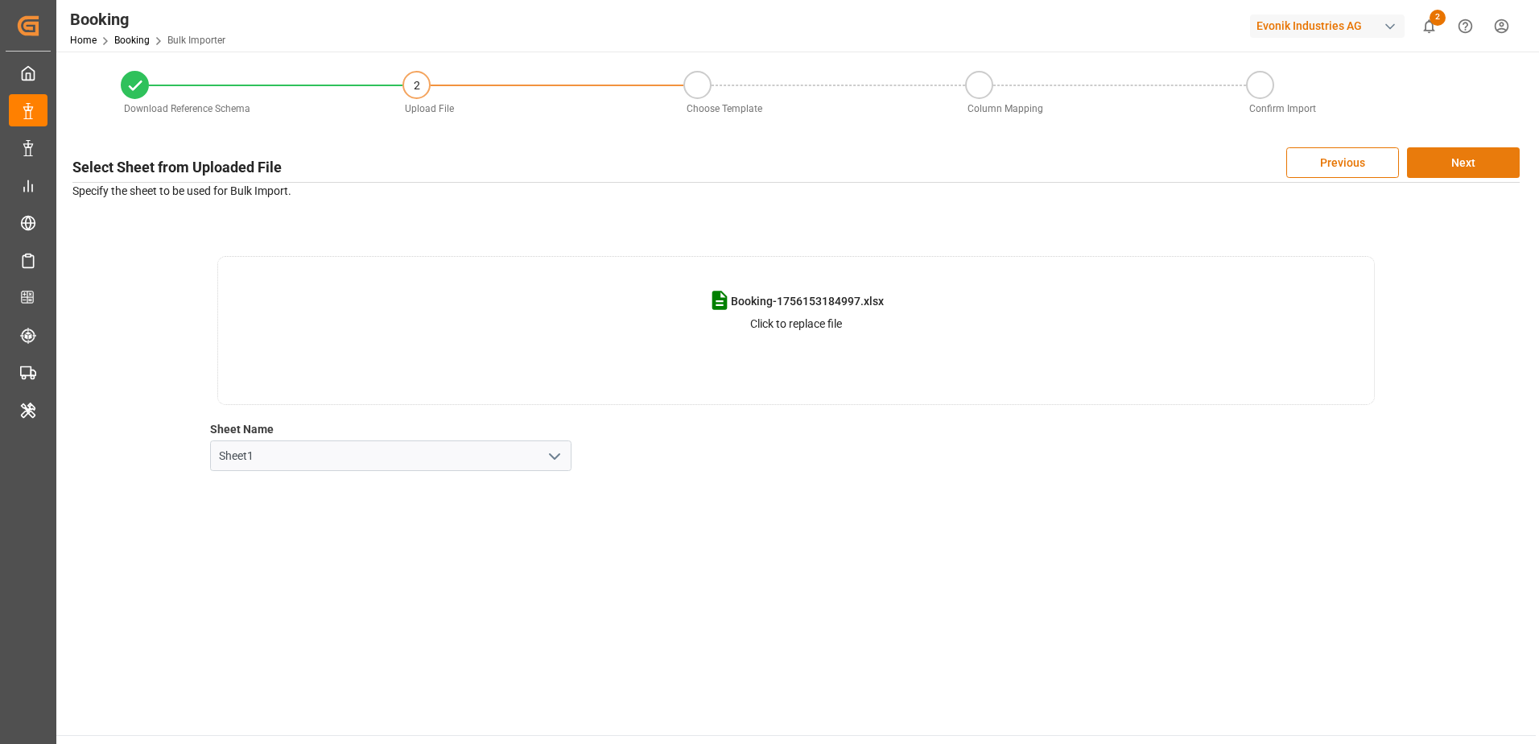
click at [1440, 164] on button "Next" at bounding box center [1463, 162] width 113 height 31
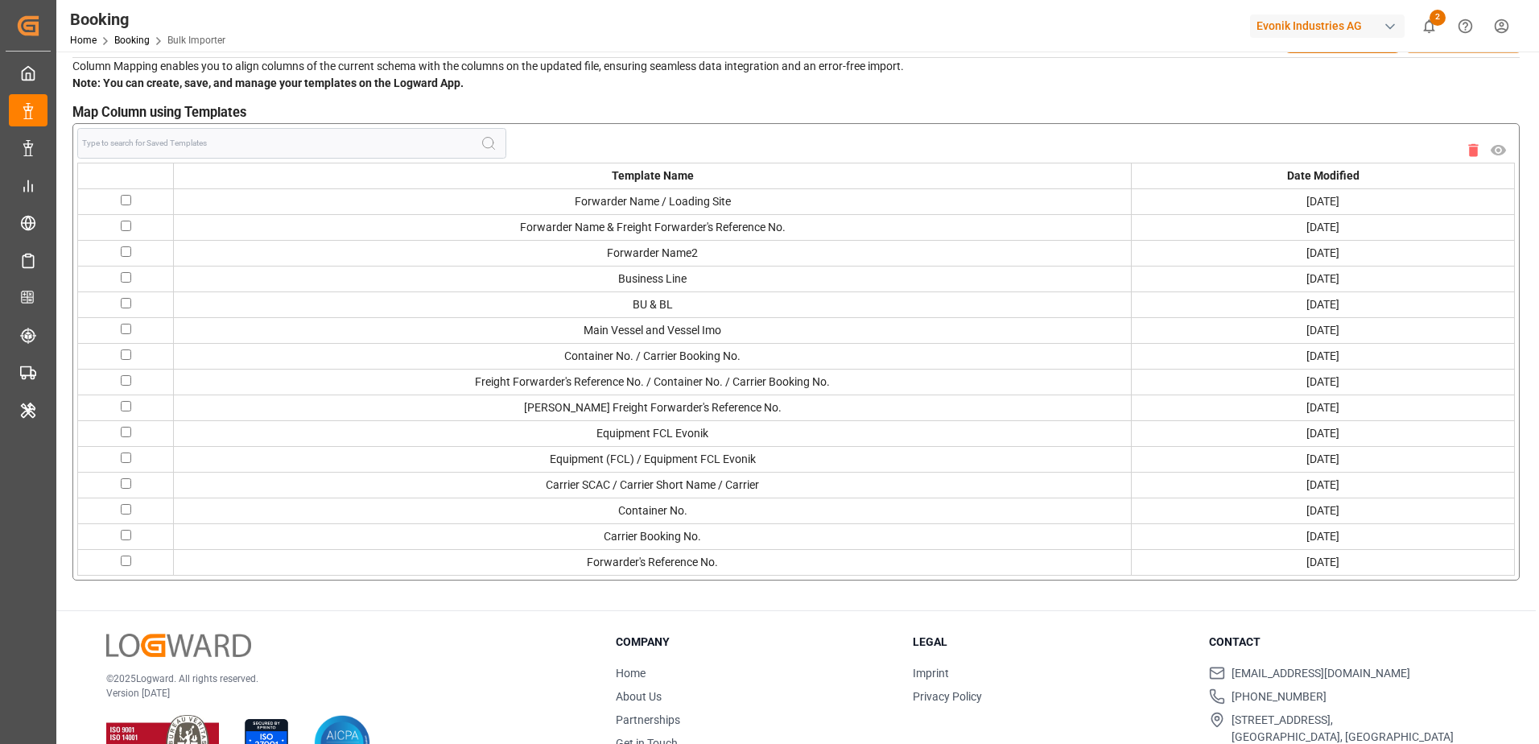
scroll to position [161, 0]
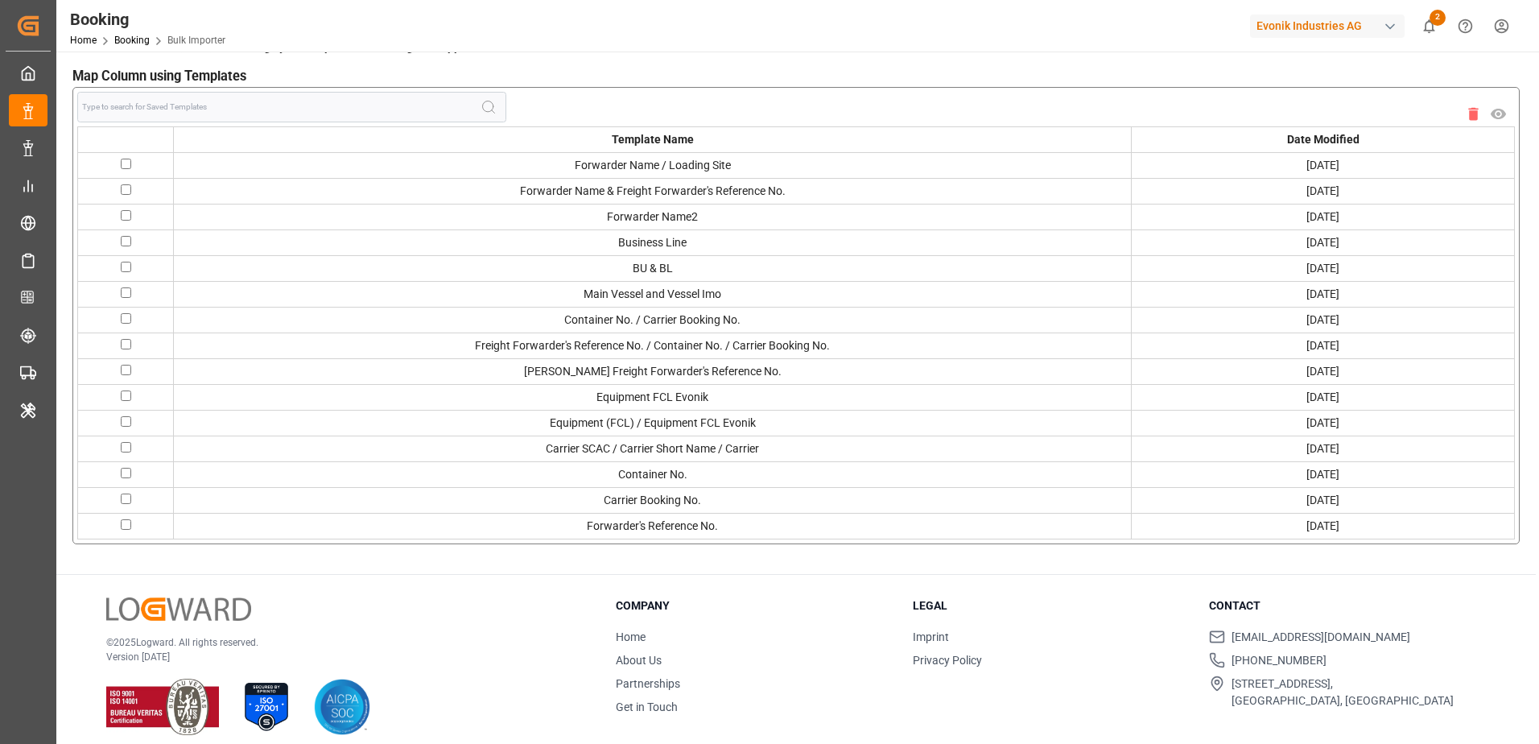
click at [128, 366] on input "checkbox" at bounding box center [126, 370] width 10 height 10
checkbox input "true"
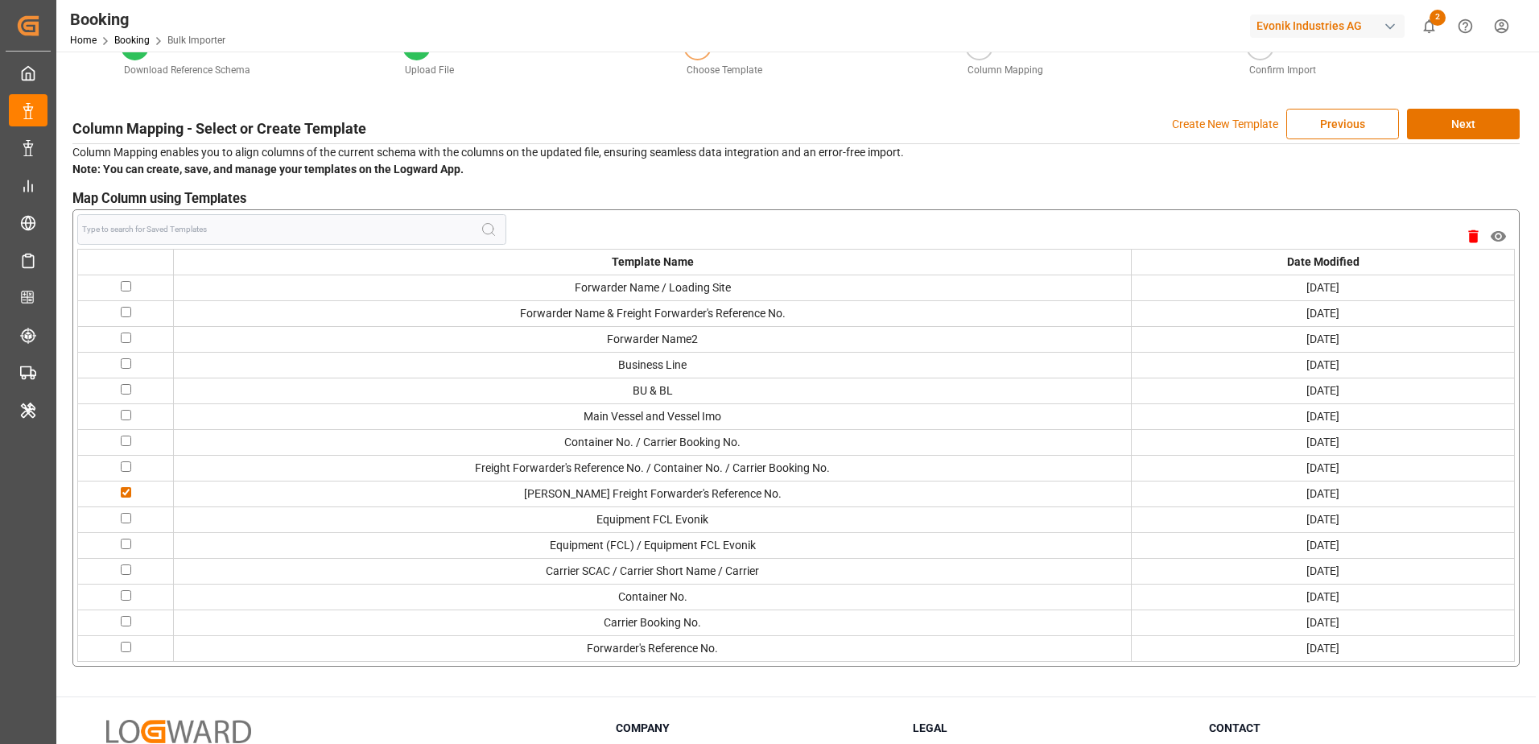
scroll to position [0, 0]
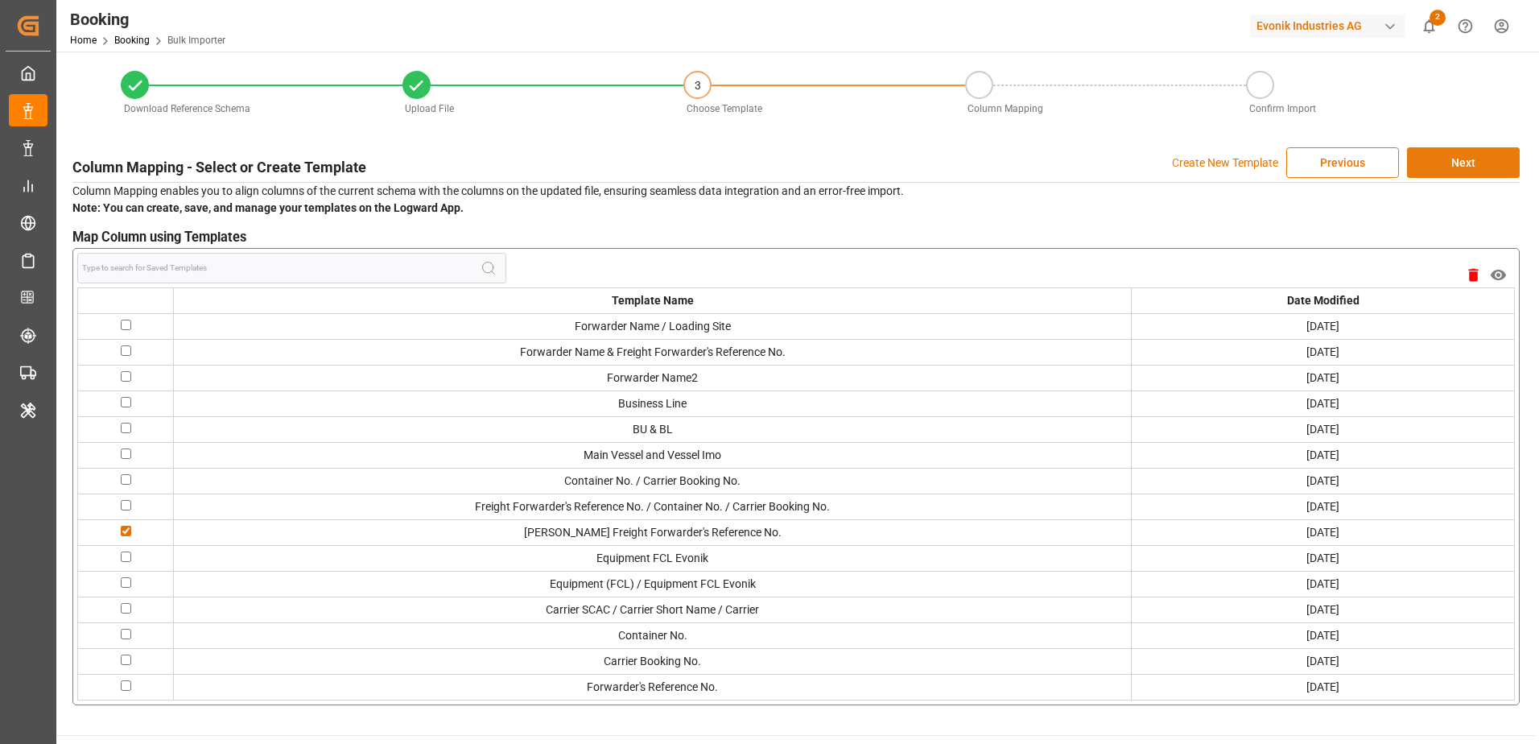
click at [1455, 159] on button "Next" at bounding box center [1463, 162] width 113 height 31
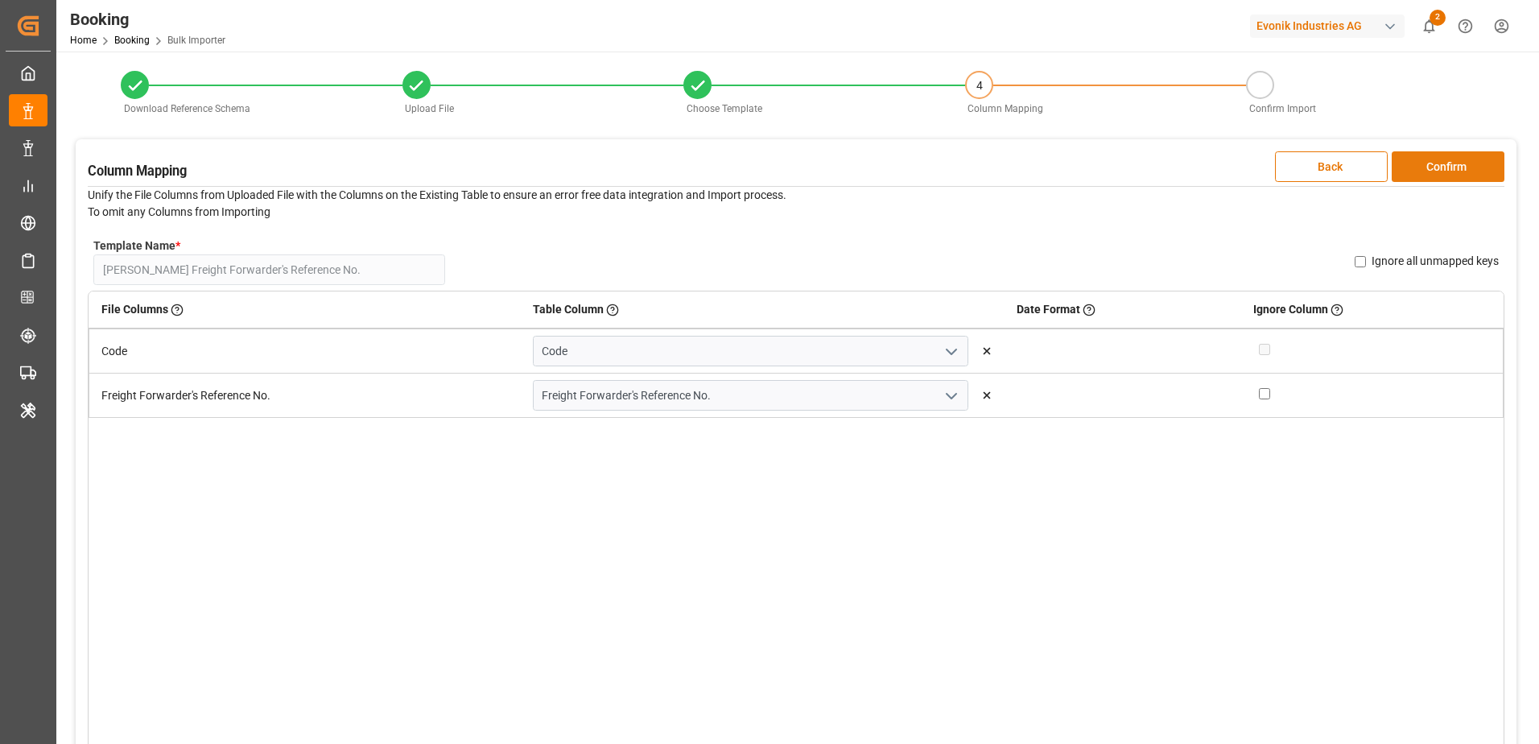
click at [1472, 155] on button "Confirm" at bounding box center [1447, 166] width 113 height 31
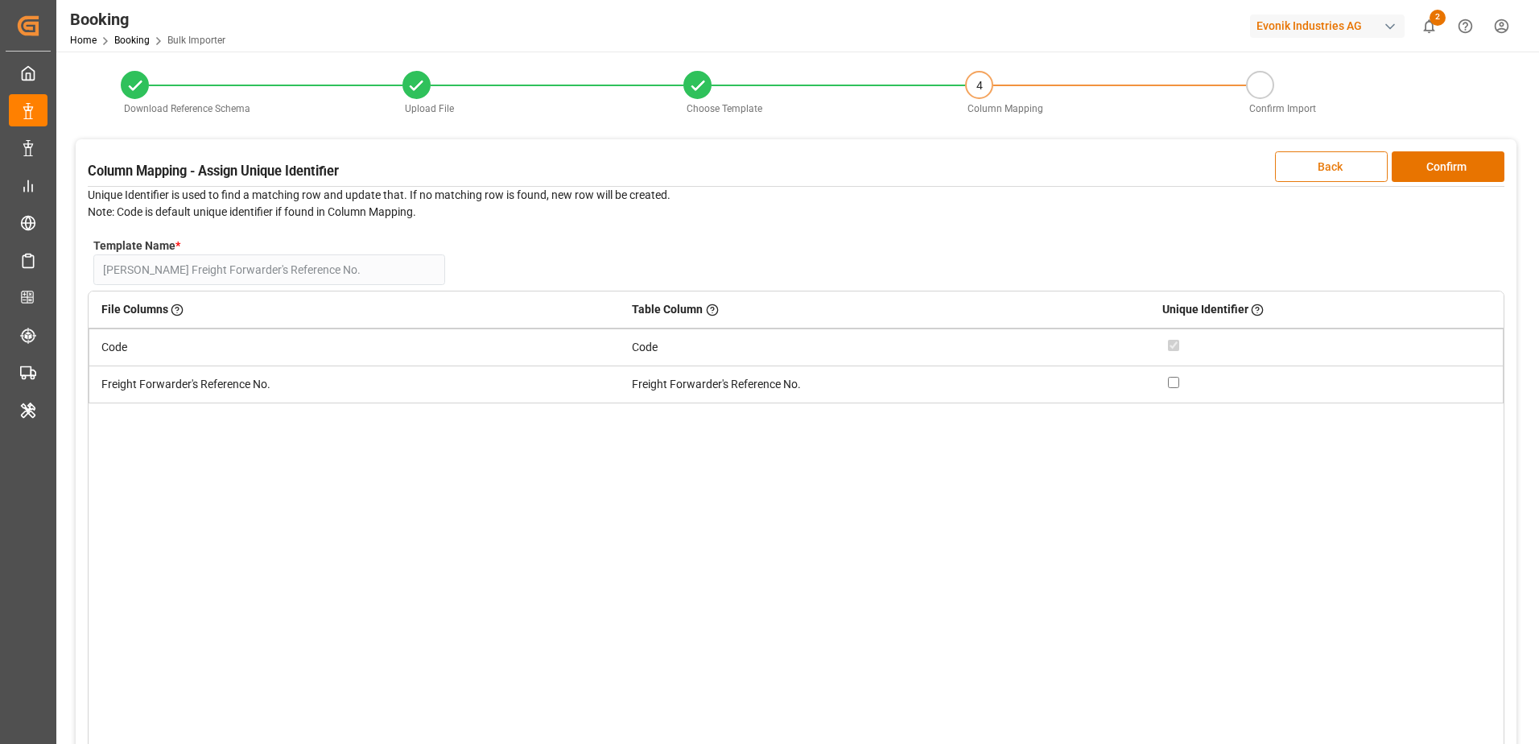
click at [1338, 166] on button "Back" at bounding box center [1331, 166] width 113 height 31
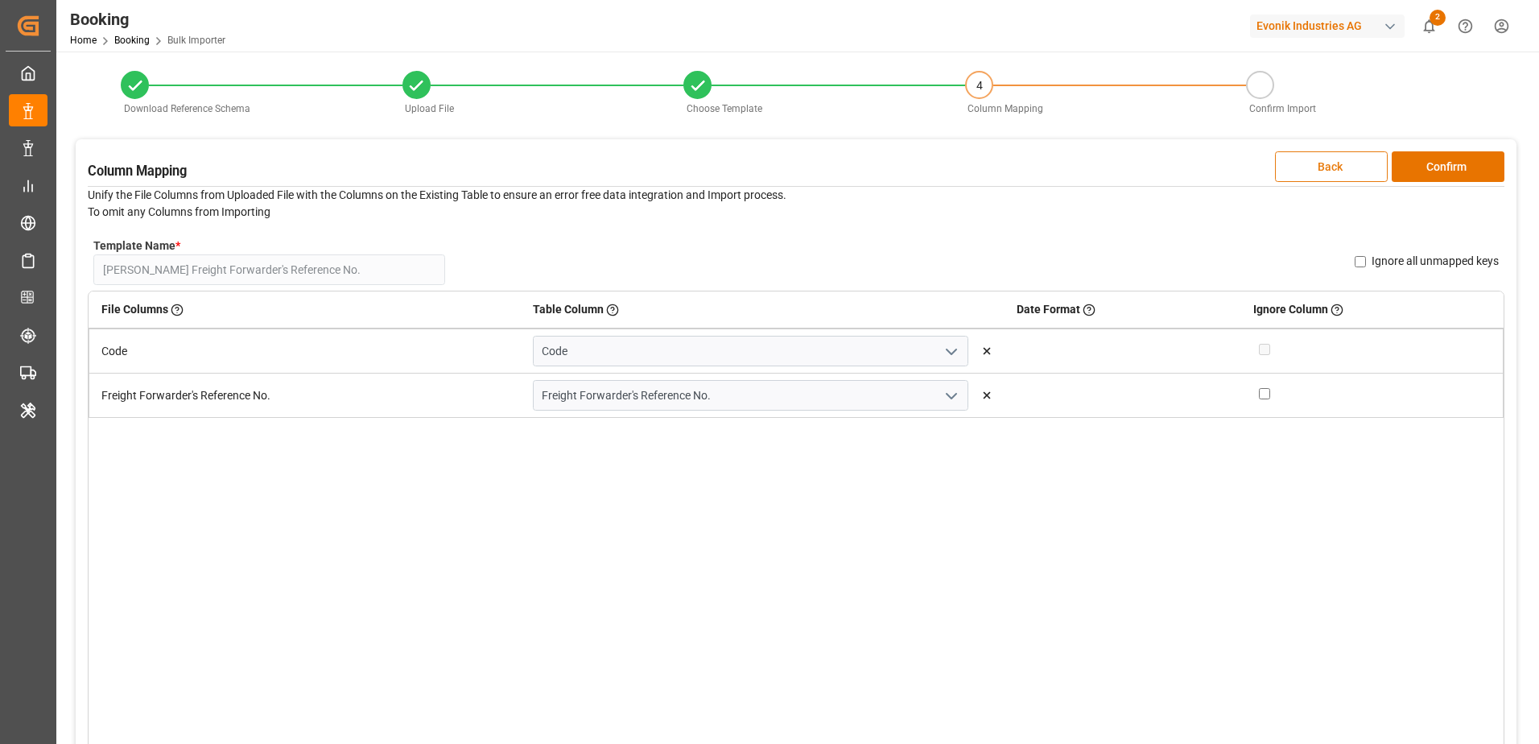
click at [1338, 166] on button "Back" at bounding box center [1331, 166] width 113 height 31
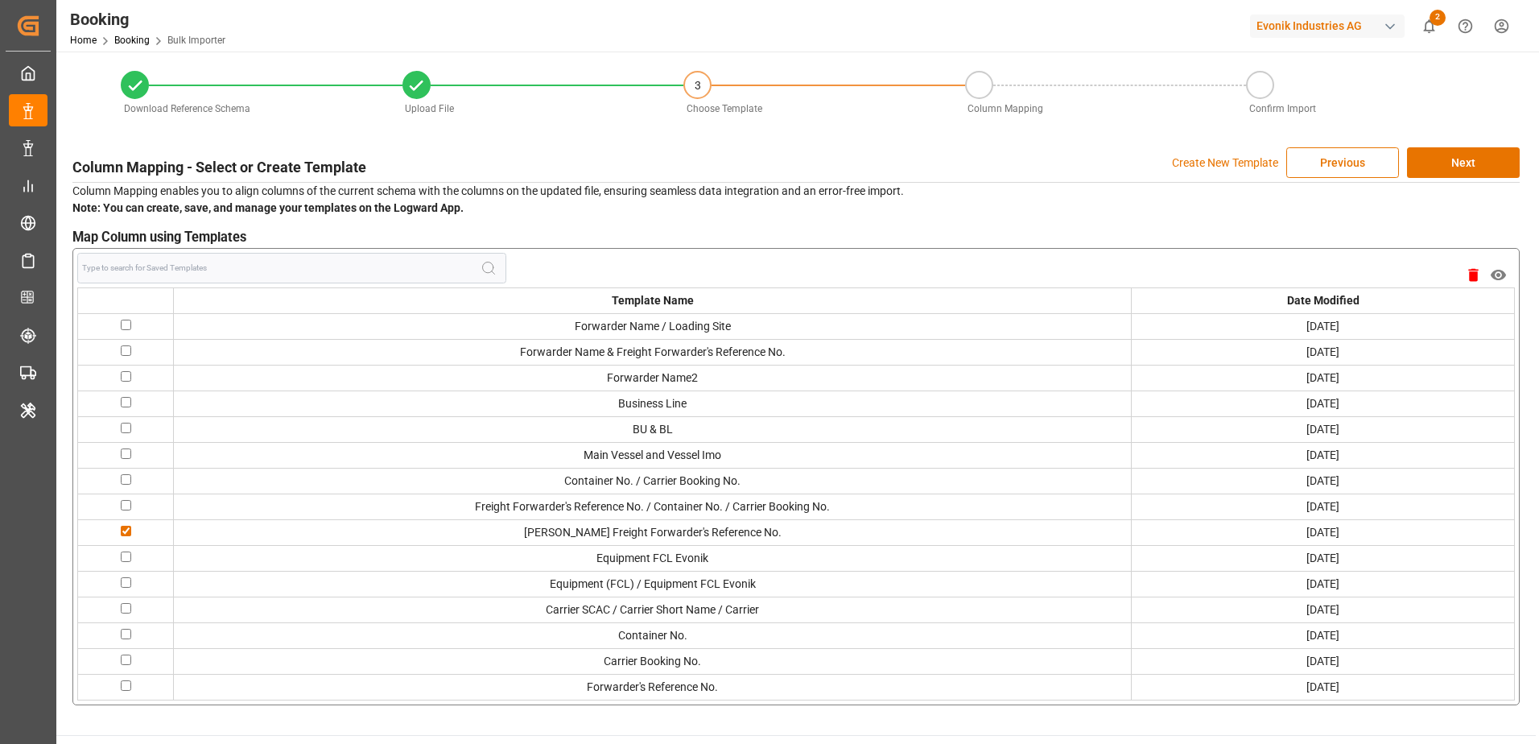
click at [130, 530] on input "checkbox" at bounding box center [126, 531] width 10 height 10
checkbox input "false"
click at [1194, 159] on p "Create New Template" at bounding box center [1225, 162] width 106 height 31
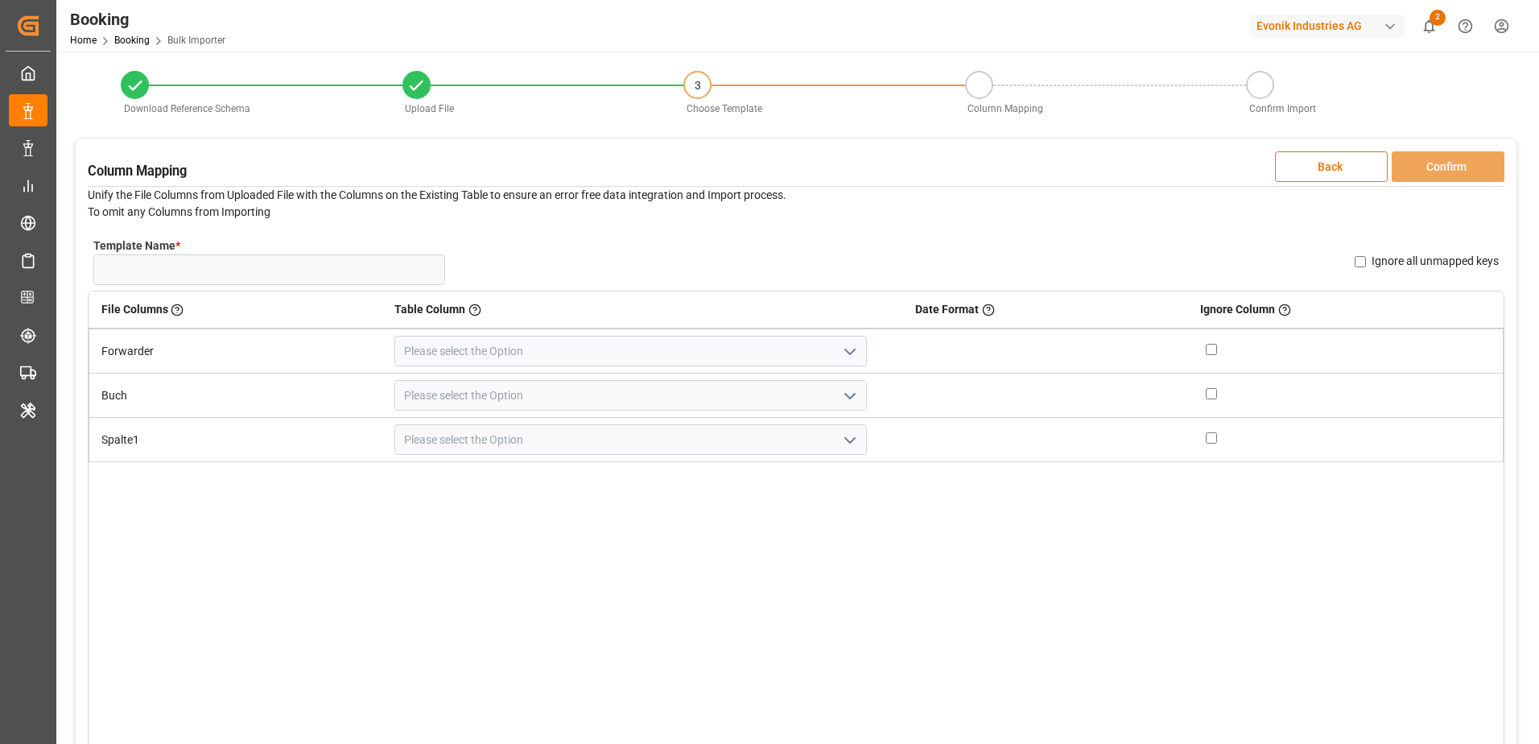
click at [840, 349] on icon "open menu" at bounding box center [849, 351] width 19 height 19
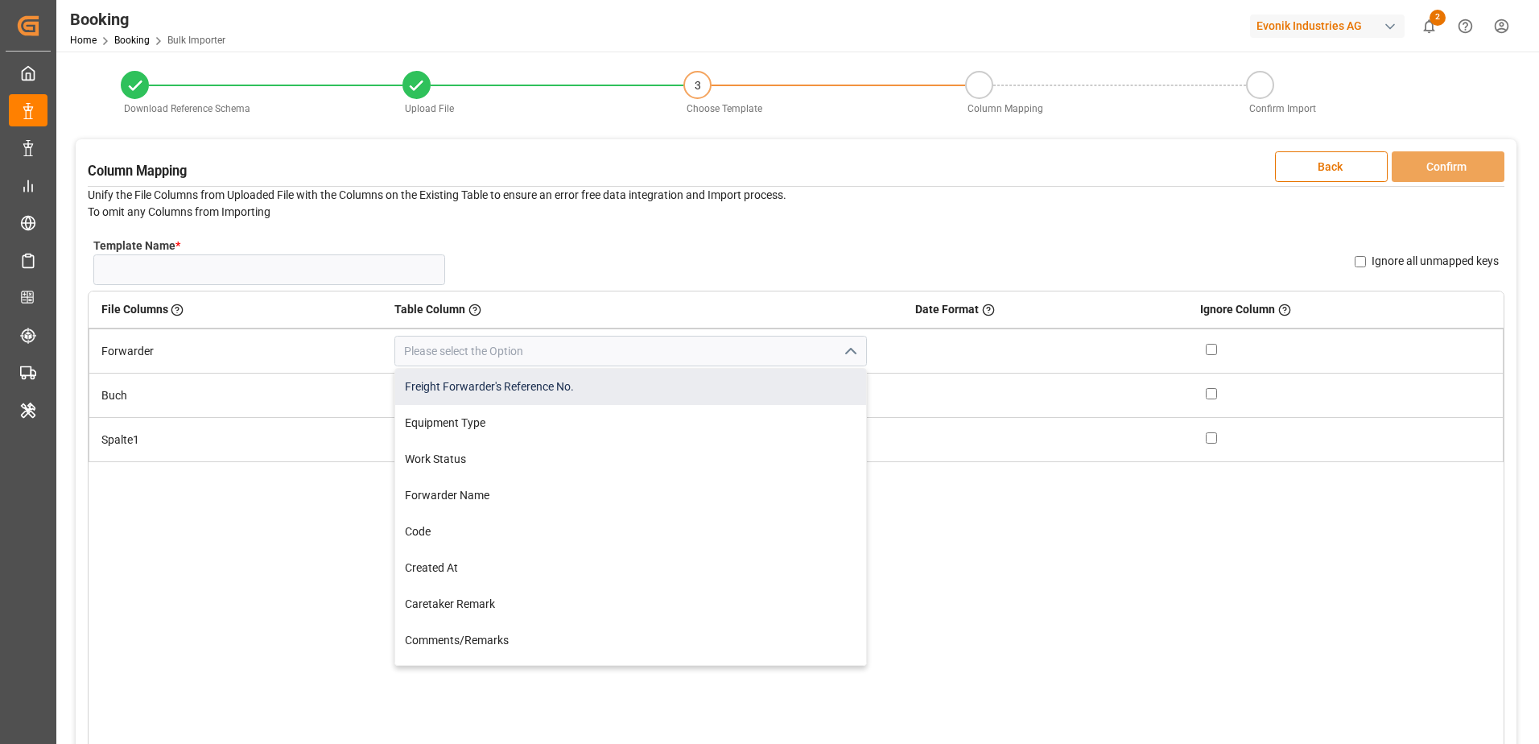
click at [752, 380] on div "Freight Forwarder's Reference No." at bounding box center [630, 387] width 471 height 36
type input "Freight Forwarder's Reference No."
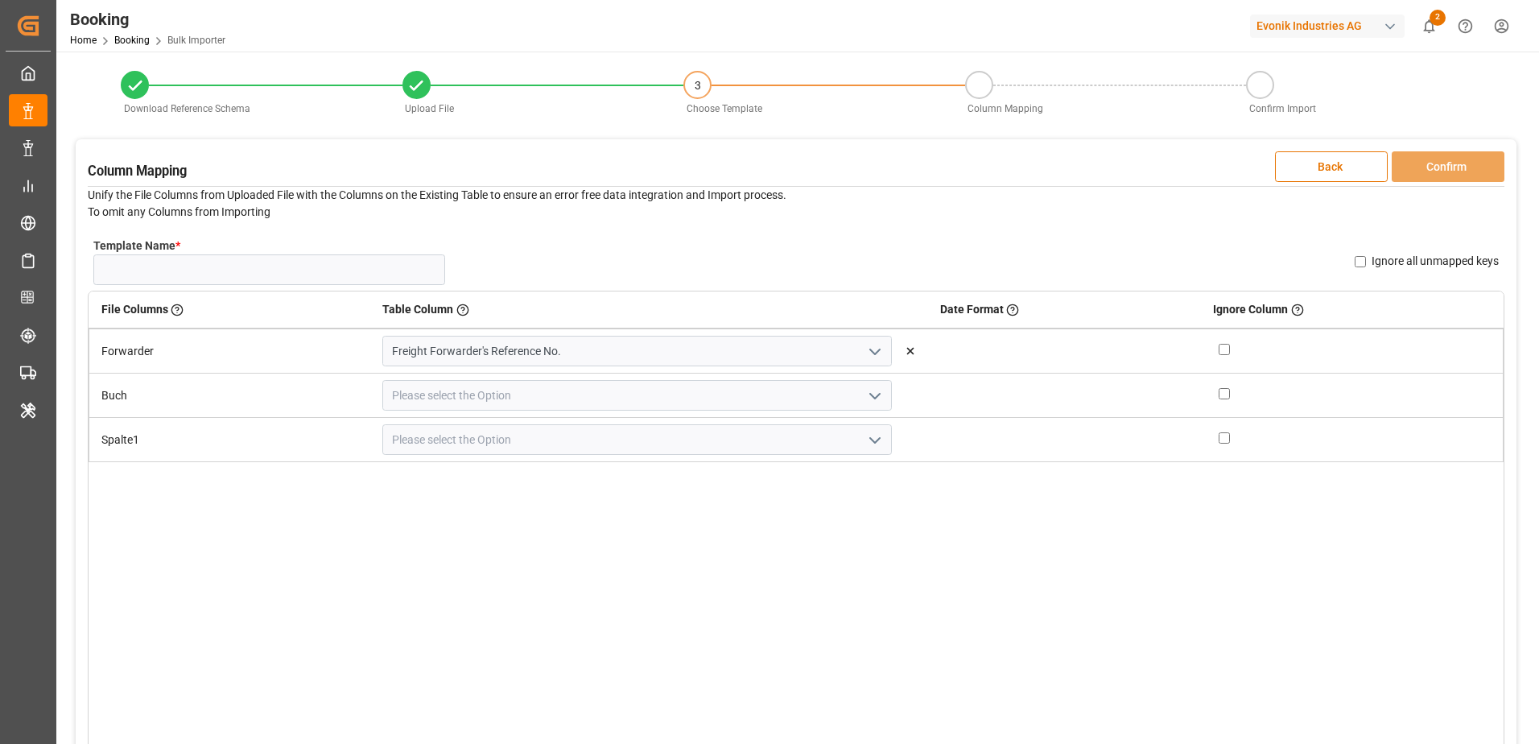
click at [865, 390] on icon "open menu" at bounding box center [874, 395] width 19 height 19
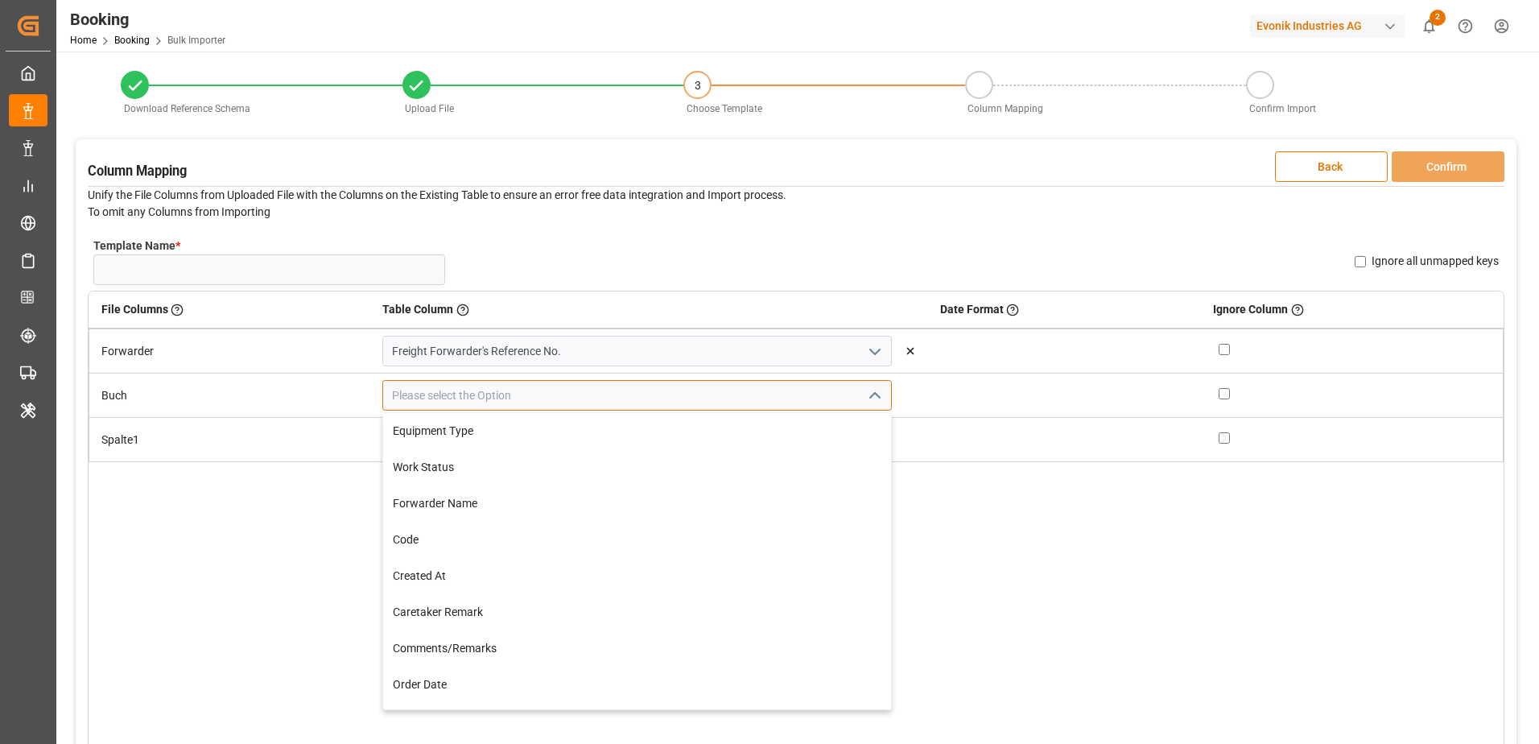
click at [777, 390] on input at bounding box center [636, 395] width 509 height 31
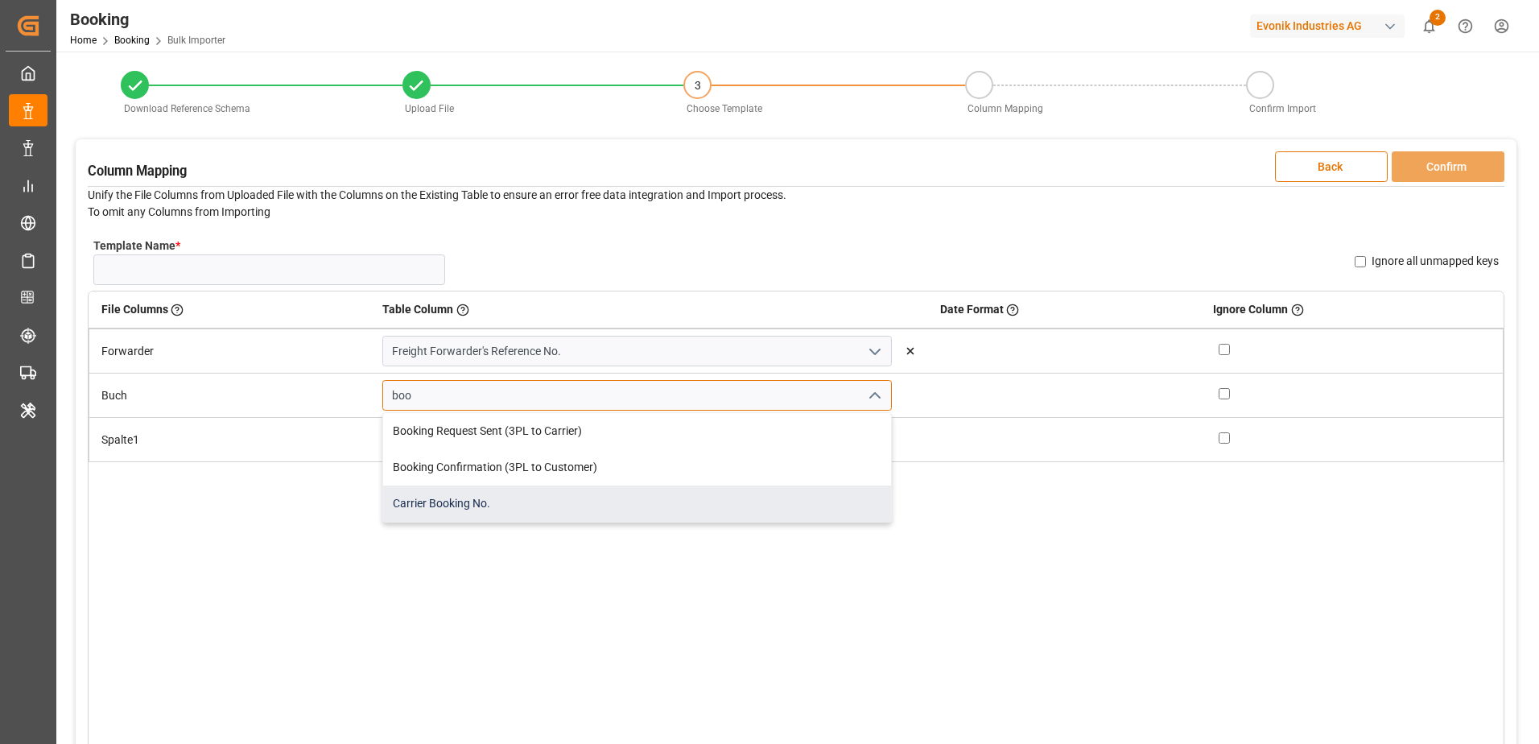
click at [569, 492] on div "Carrier Booking No." at bounding box center [637, 503] width 508 height 36
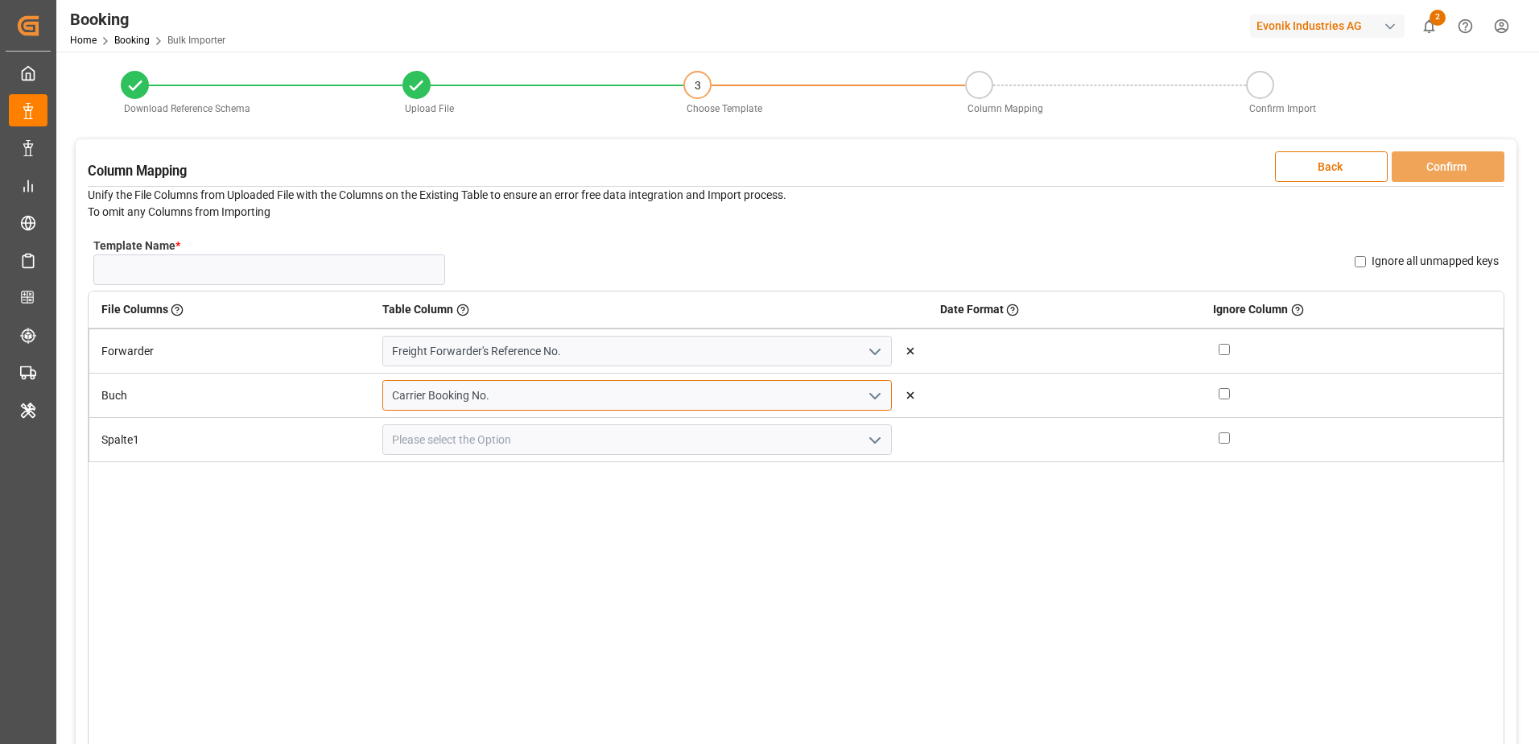
type input "Carrier Booking No."
click at [1218, 439] on input "checkbox" at bounding box center [1223, 437] width 11 height 11
checkbox input "true"
click at [1193, 476] on div "File Columns Header of the column in the sheet that is uploaded Table Column Ke…" at bounding box center [796, 551] width 1416 height 521
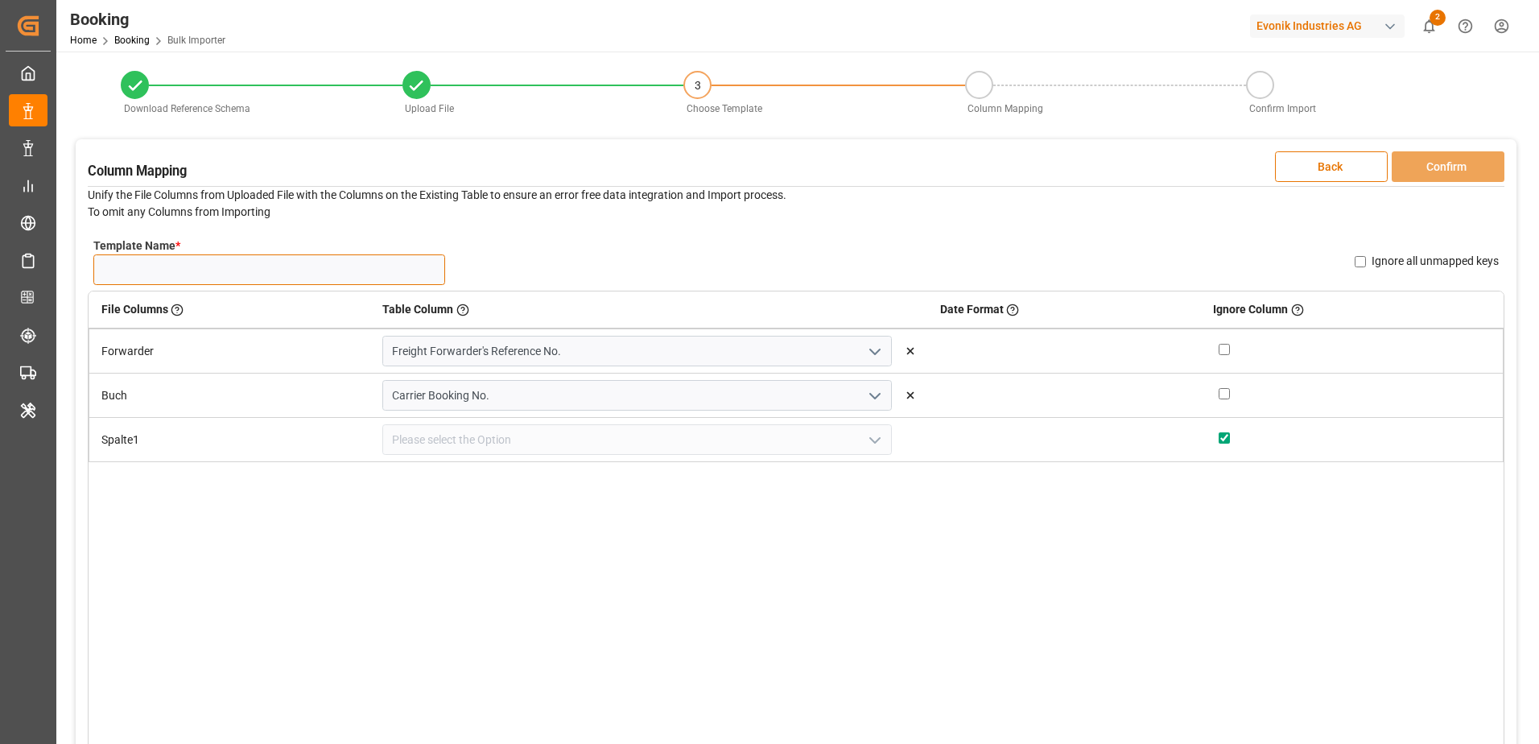
click at [344, 266] on input "Template Name *" at bounding box center [269, 269] width 352 height 31
type input "Karl Gross bookingNumber Update"
click at [1431, 156] on button "Confirm" at bounding box center [1447, 166] width 113 height 31
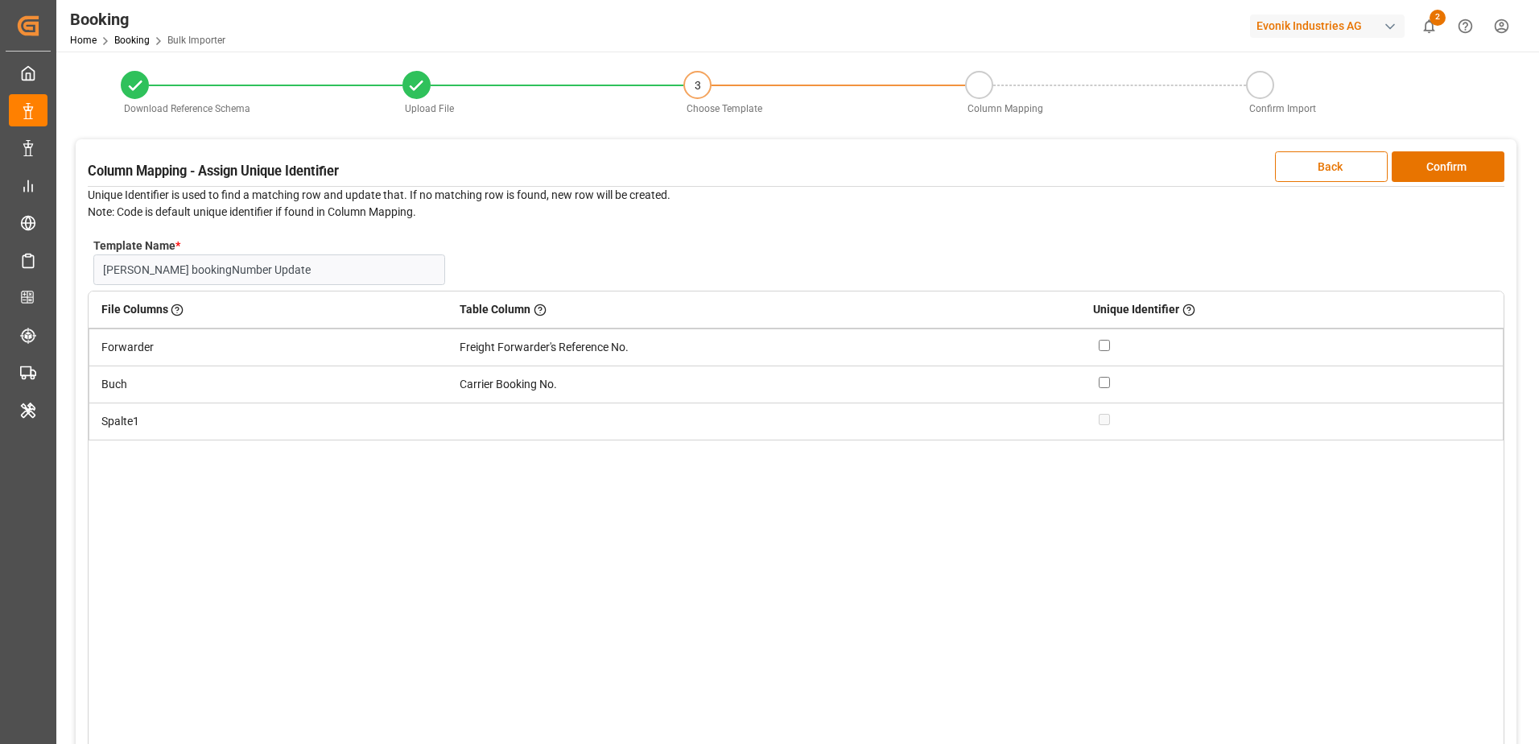
click at [1108, 345] on input "checkbox" at bounding box center [1104, 345] width 11 height 11
checkbox input "true"
click at [1419, 171] on button "Confirm" at bounding box center [1447, 166] width 113 height 31
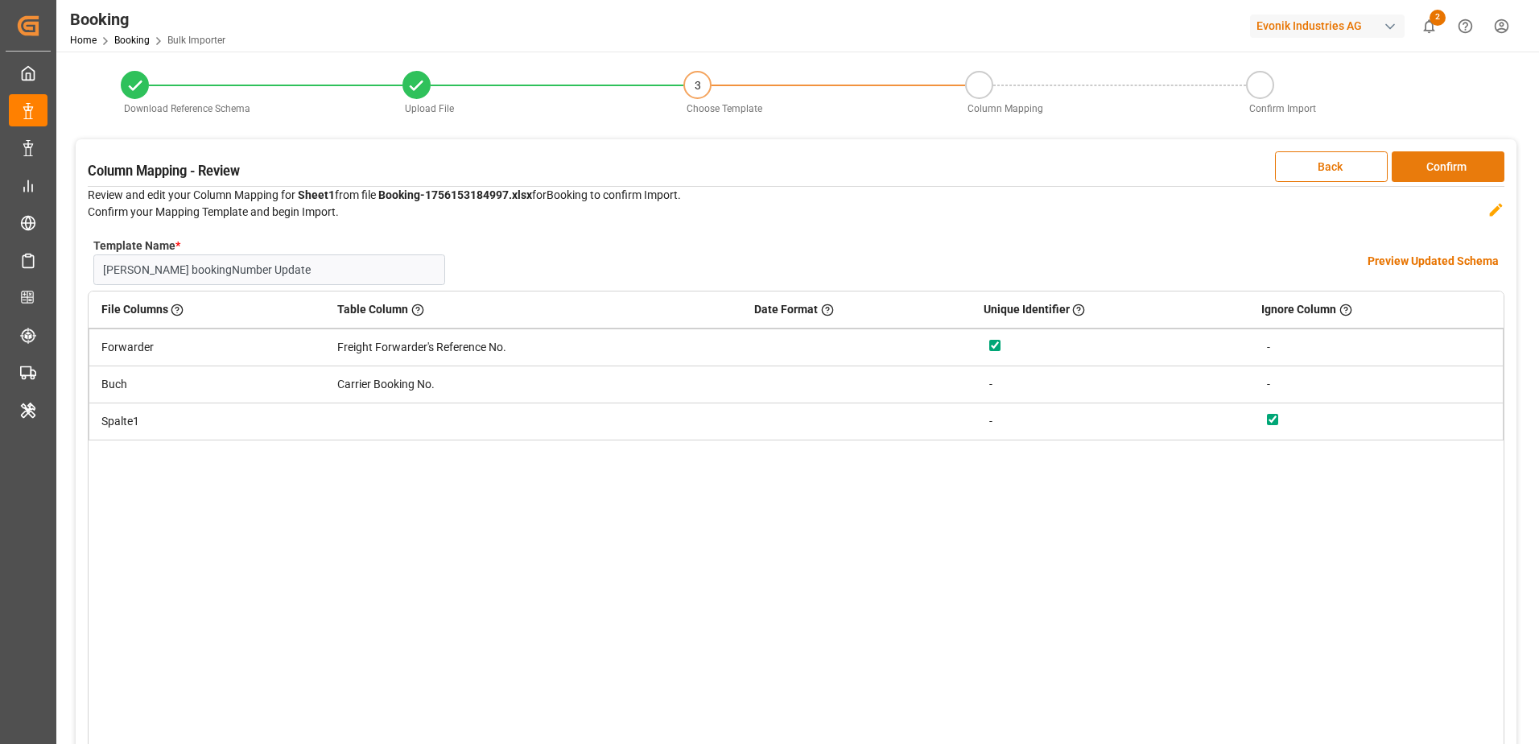
click at [1420, 165] on button "Confirm" at bounding box center [1447, 166] width 113 height 31
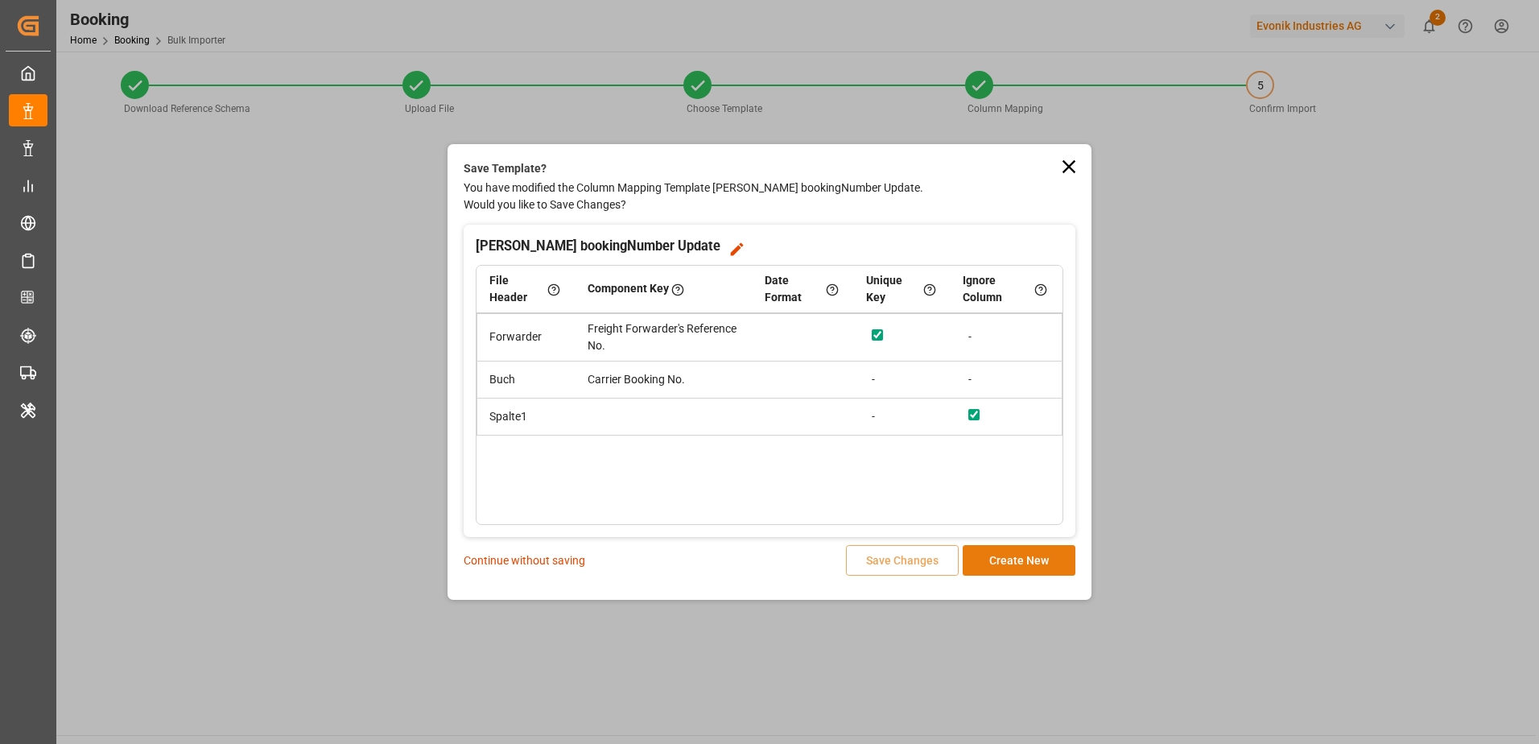
click at [993, 564] on button "Create New" at bounding box center [1019, 560] width 113 height 31
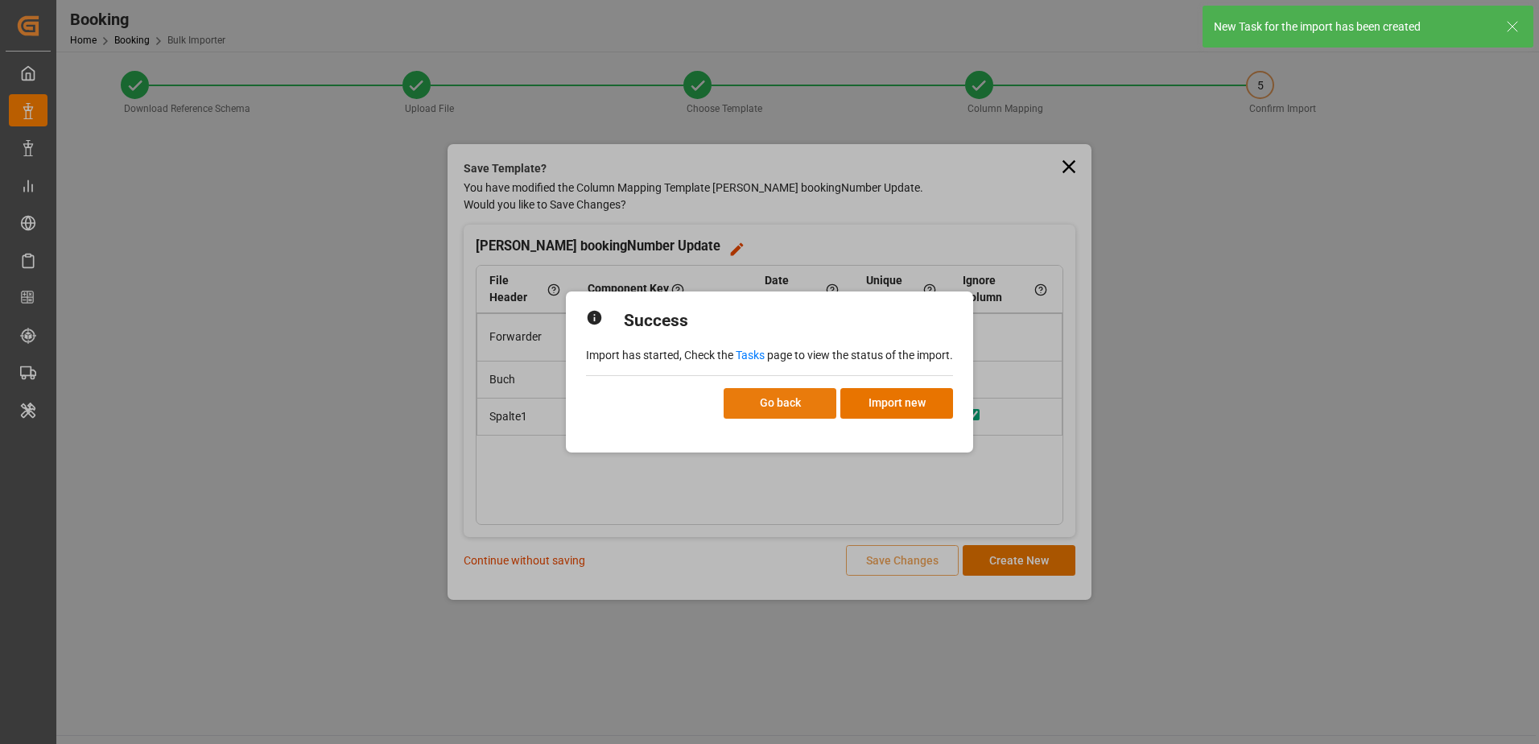
click at [793, 411] on button "Go back" at bounding box center [780, 403] width 113 height 31
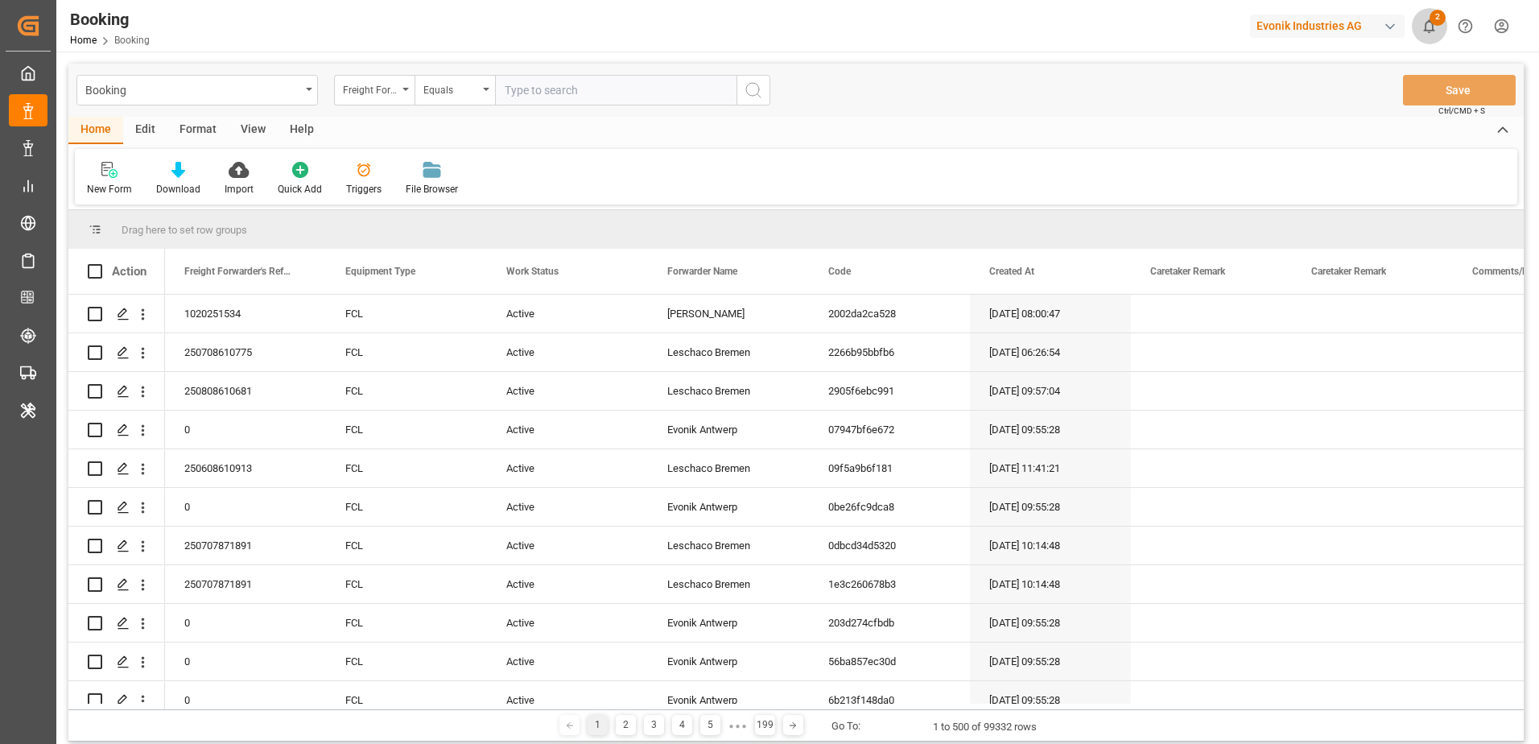
click at [1433, 33] on icon "show 2 new notifications" at bounding box center [1428, 26] width 17 height 17
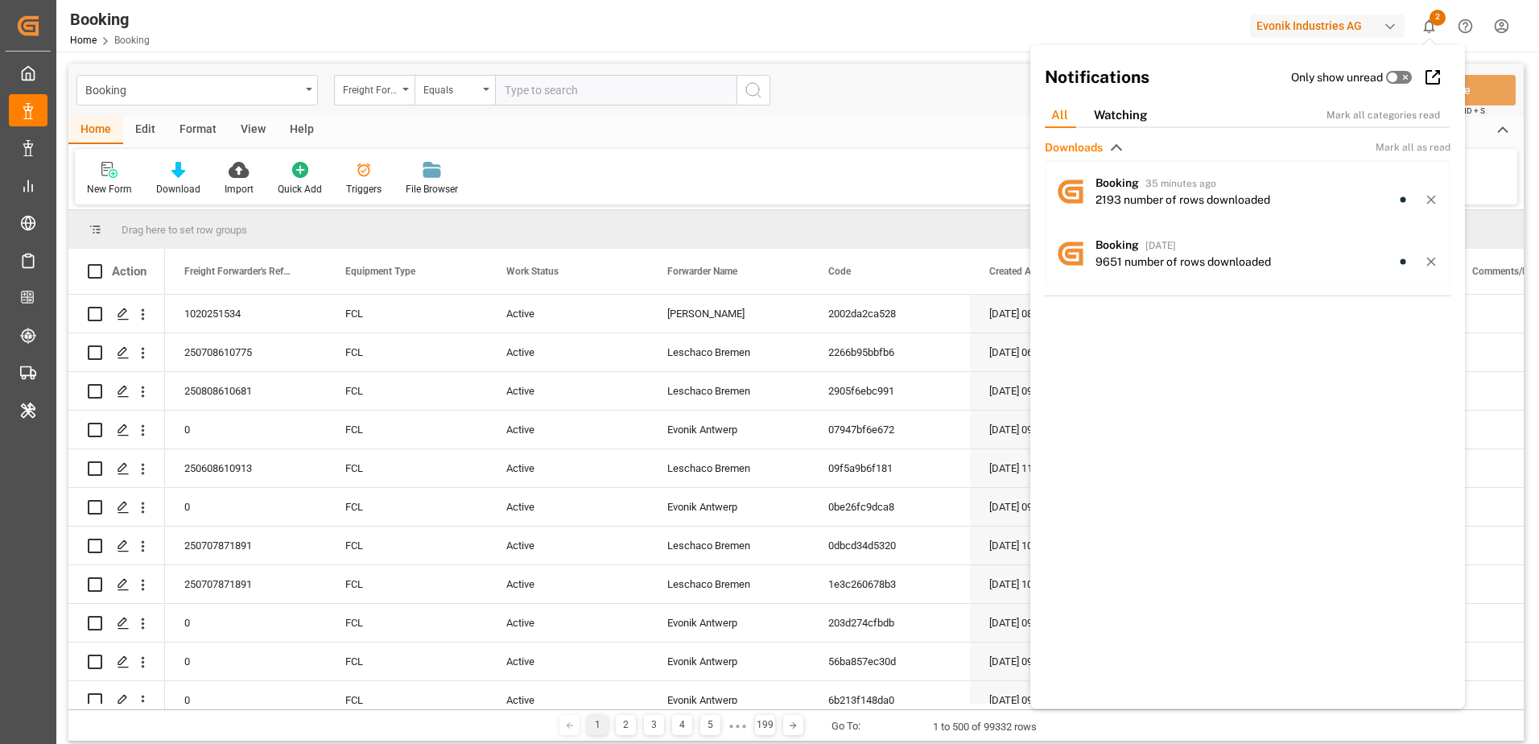
click at [1433, 33] on icon "show 2 new notifications" at bounding box center [1428, 26] width 17 height 17
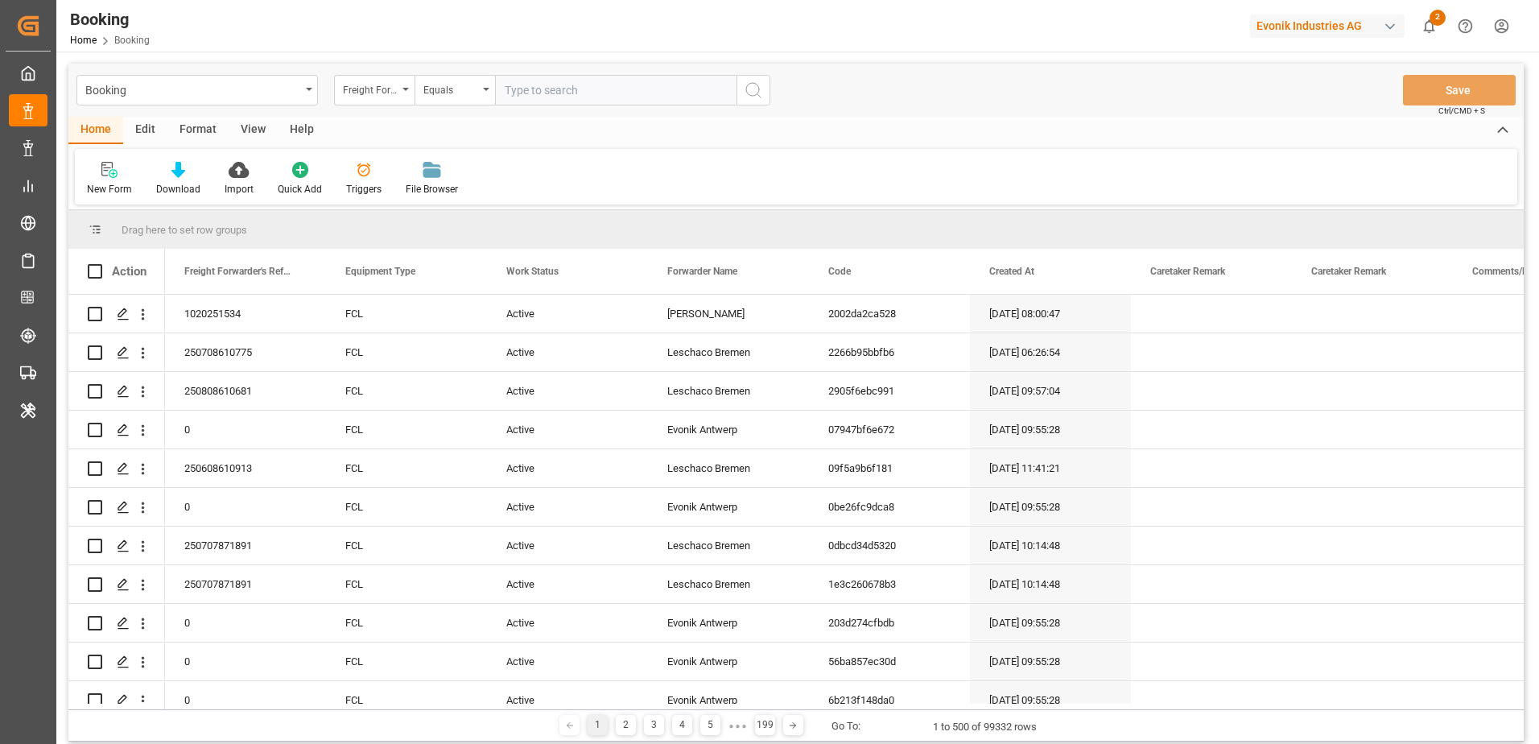
click at [1497, 27] on html "Created by potrace 1.15, written by Peter Selinger 2001-2017 Created by potrace…" at bounding box center [769, 372] width 1539 height 744
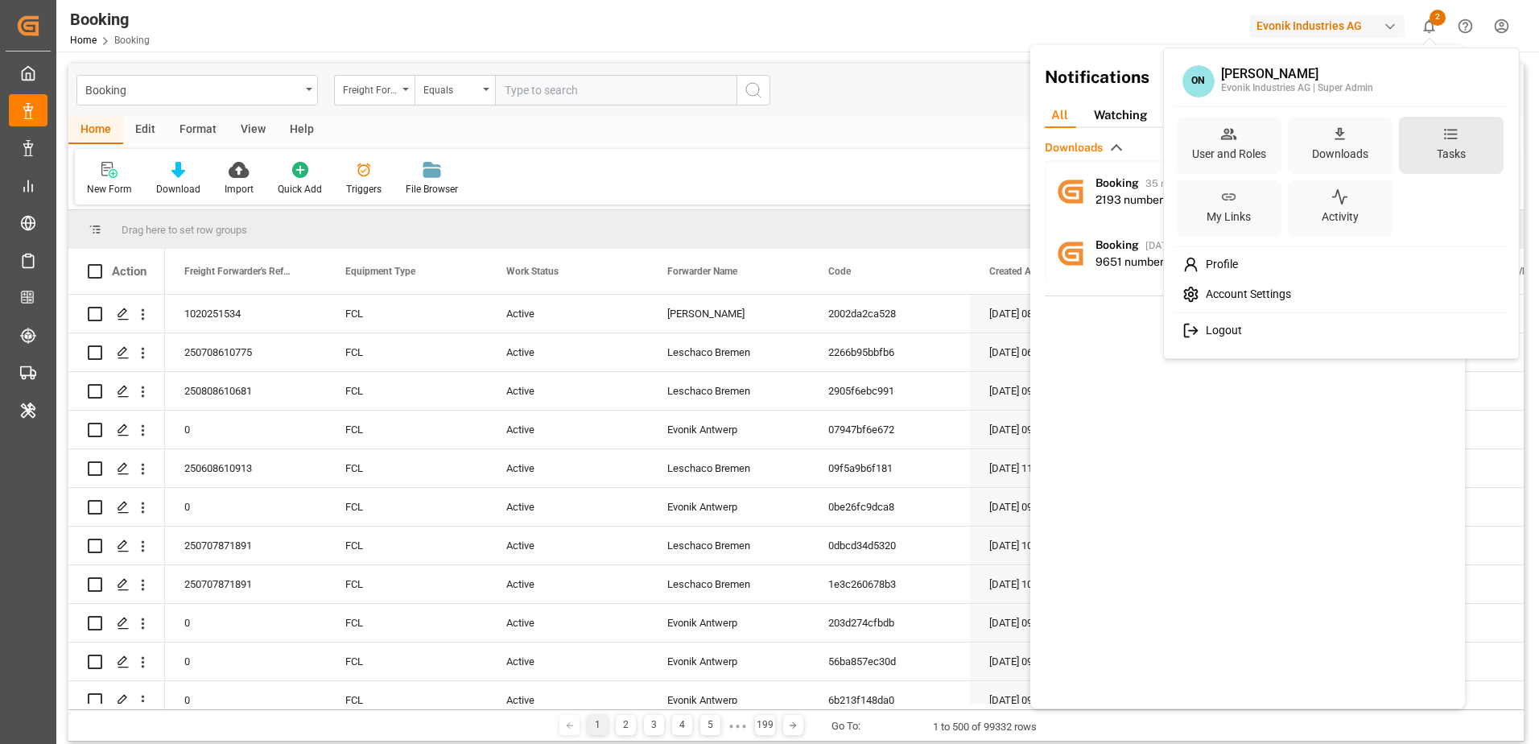
click at [1427, 151] on div "Tasks" at bounding box center [1451, 145] width 105 height 57
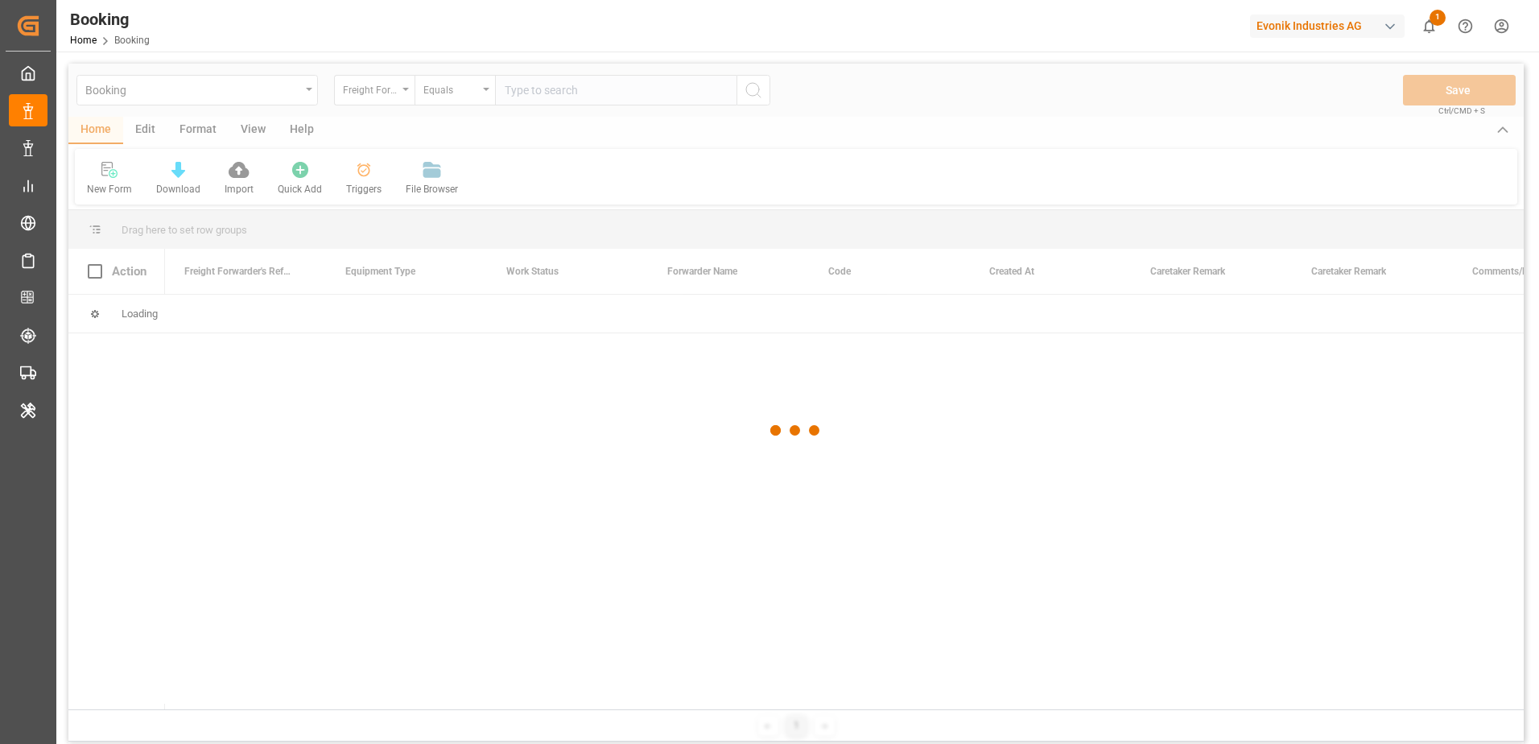
click at [1505, 19] on html "Created by potrace 1.15, written by Peter Selinger 2001-2017 Created by potrace…" at bounding box center [769, 372] width 1539 height 744
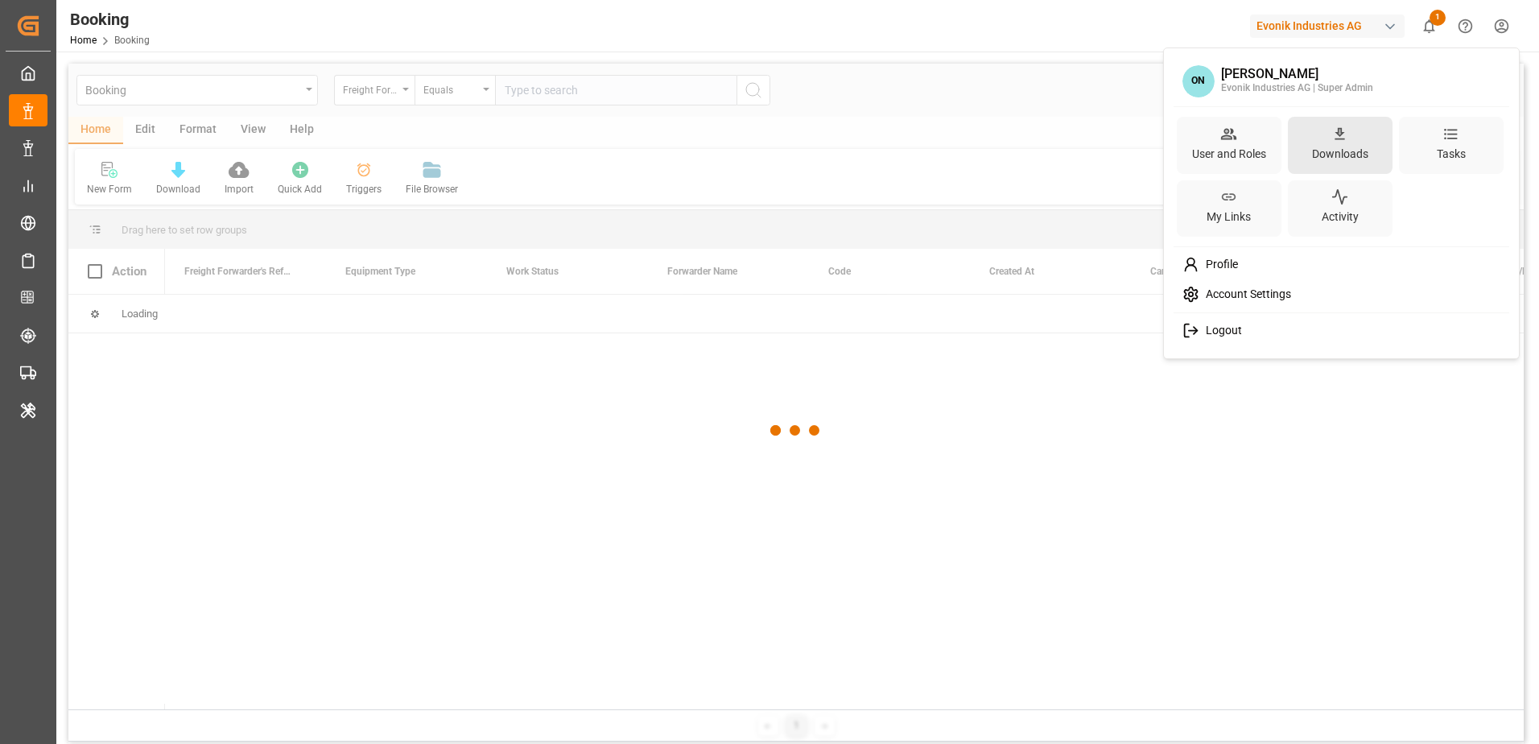
click at [1325, 155] on div "Downloads" at bounding box center [1340, 153] width 63 height 23
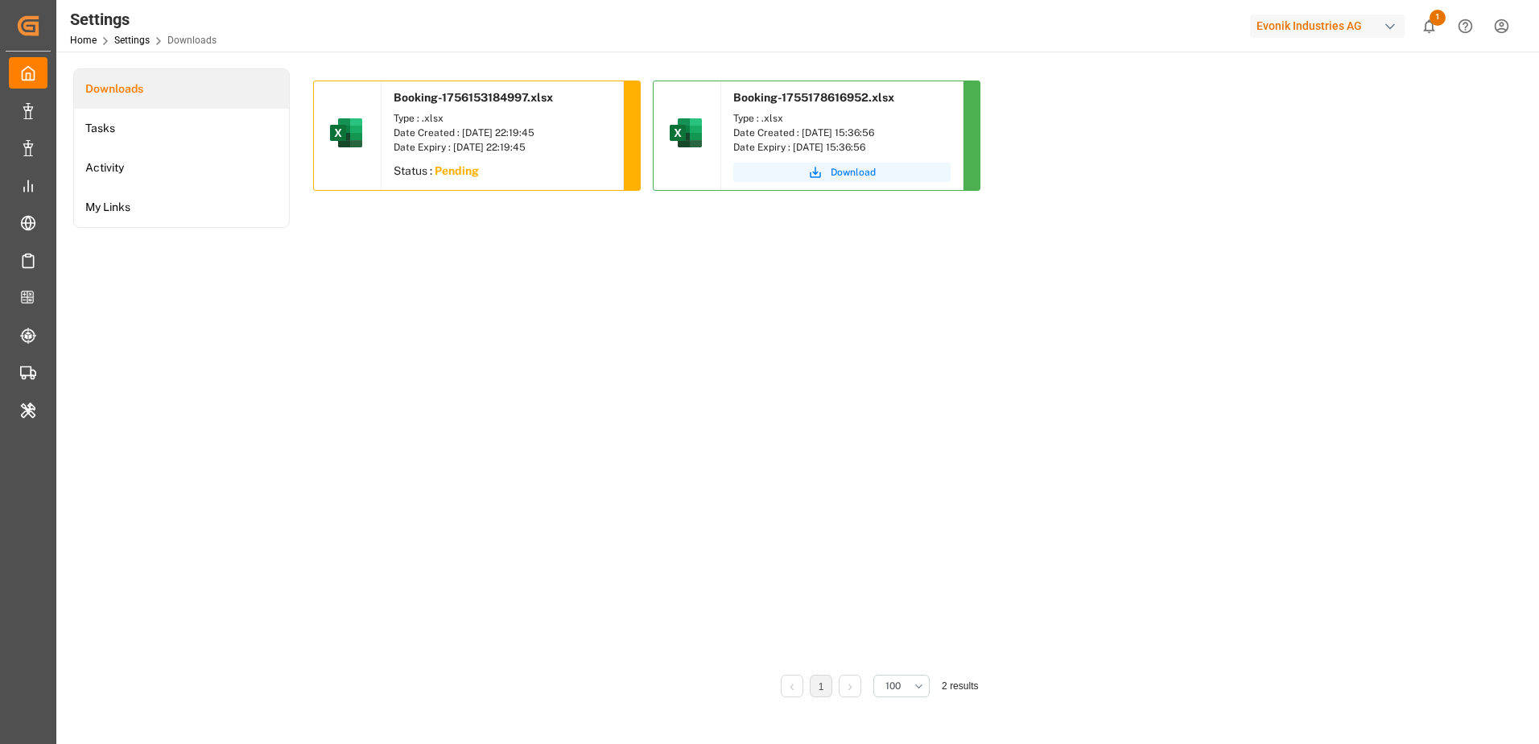
click at [660, 347] on div "Booking-1756153184997.xlsx Type : .xlsx Date Created : 25.08.2025 22:19:45 Date…" at bounding box center [879, 371] width 1132 height 583
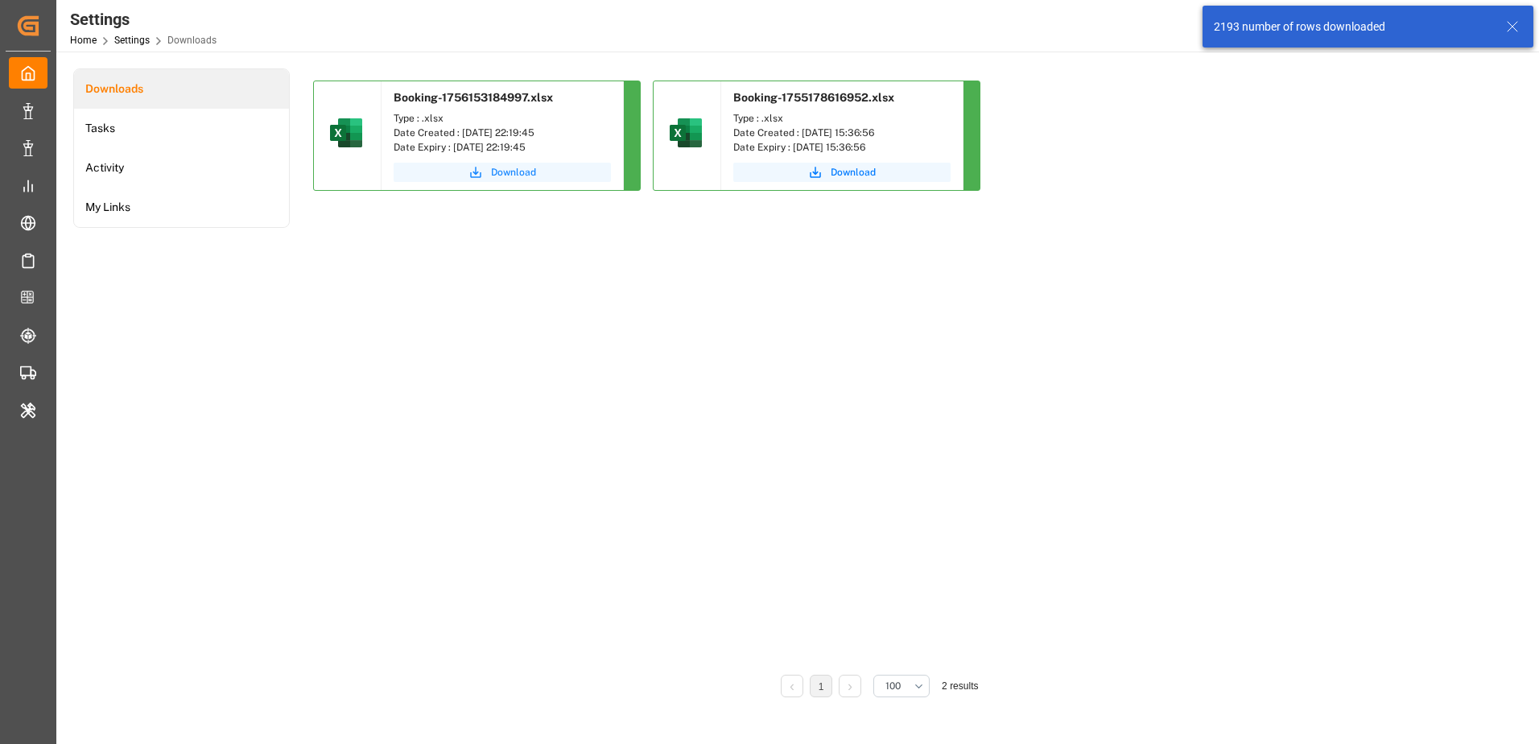
click at [538, 177] on button "Download" at bounding box center [502, 172] width 217 height 19
